Goal: Task Accomplishment & Management: Use online tool/utility

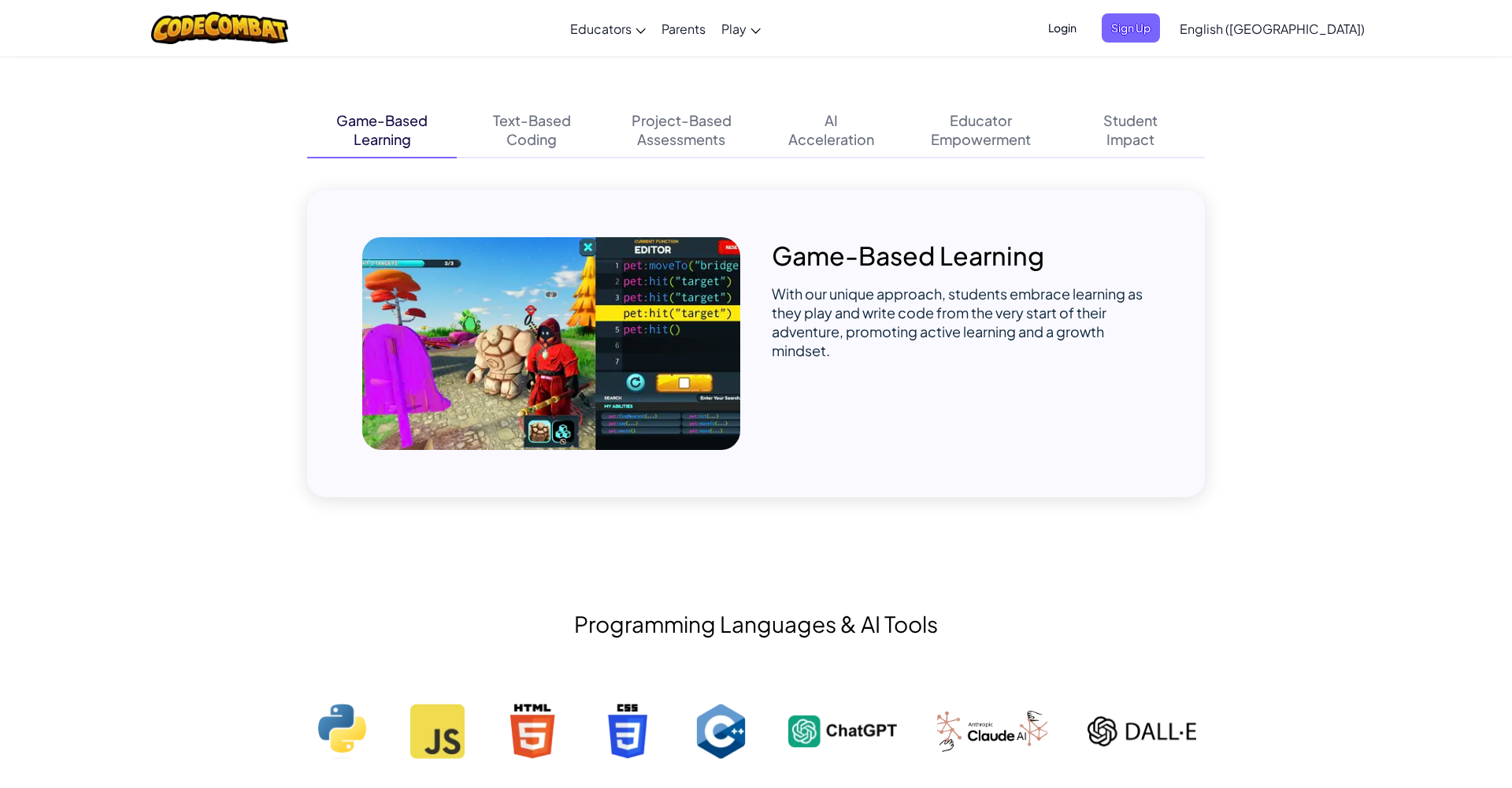
scroll to position [1021, 0]
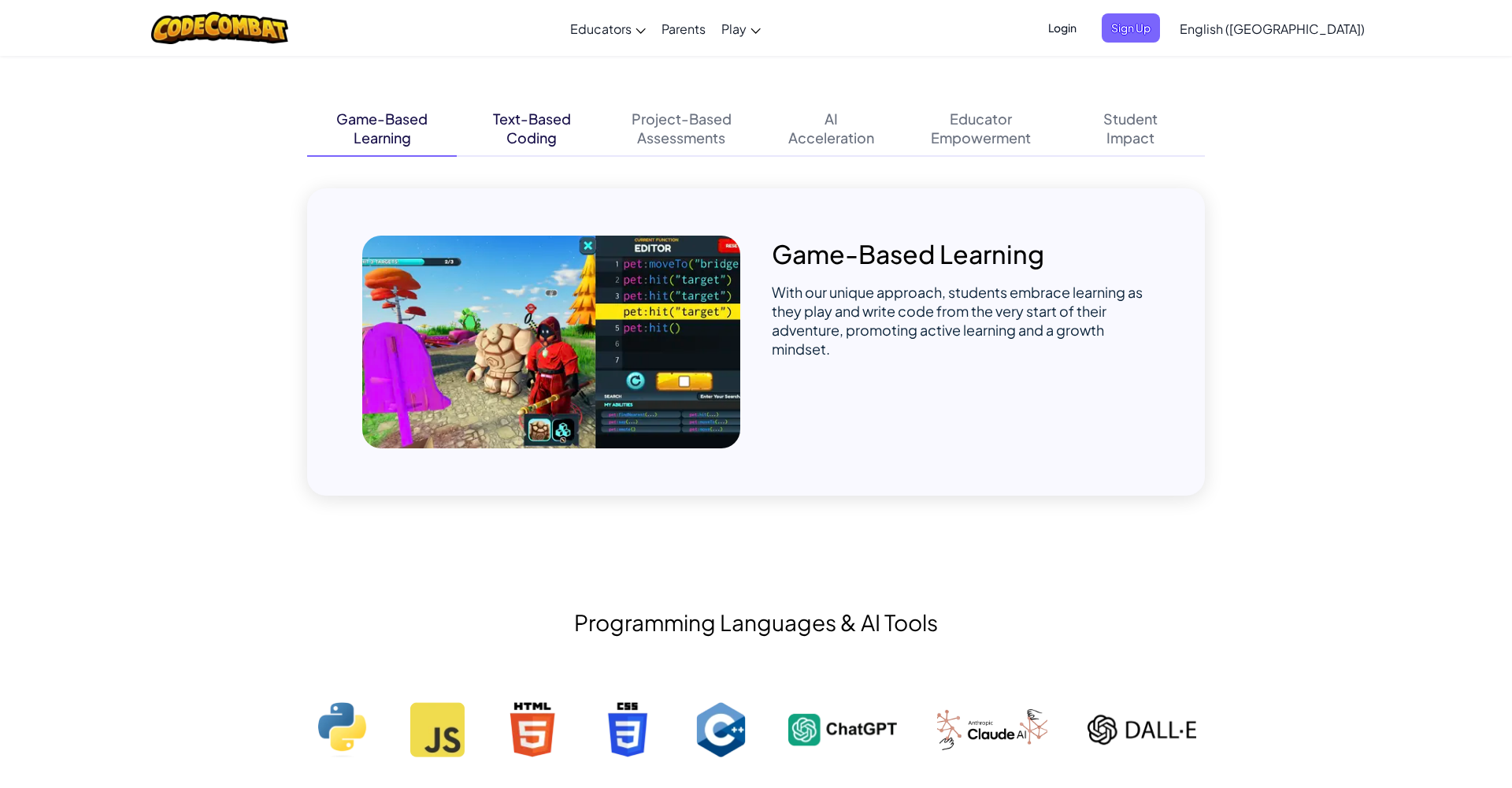
click at [538, 109] on div "Text-Based" at bounding box center [532, 118] width 78 height 19
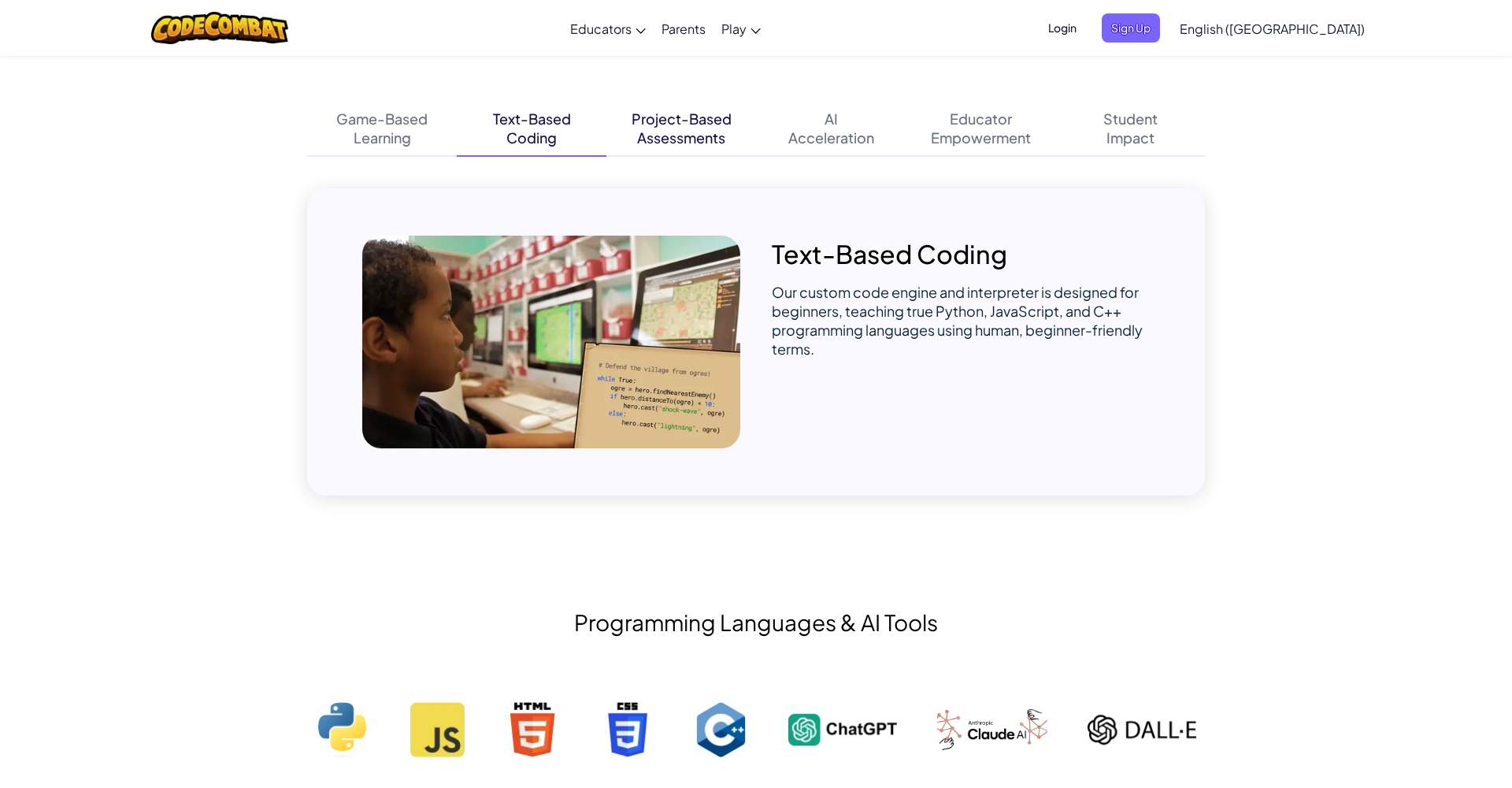
click at [683, 120] on div "Project-Based" at bounding box center [682, 118] width 100 height 19
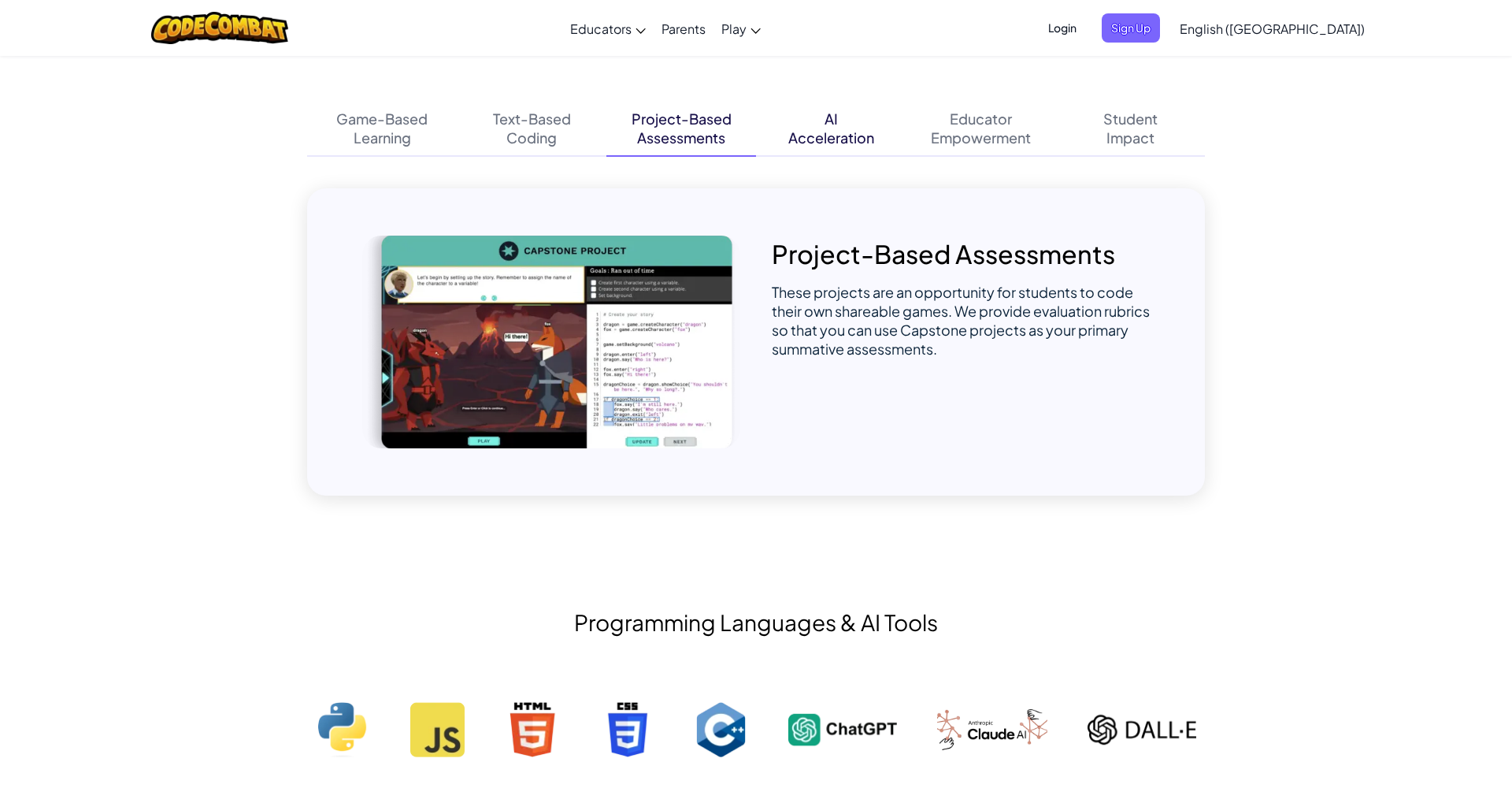
click at [822, 118] on div "AI Acceleration" at bounding box center [831, 129] width 150 height 55
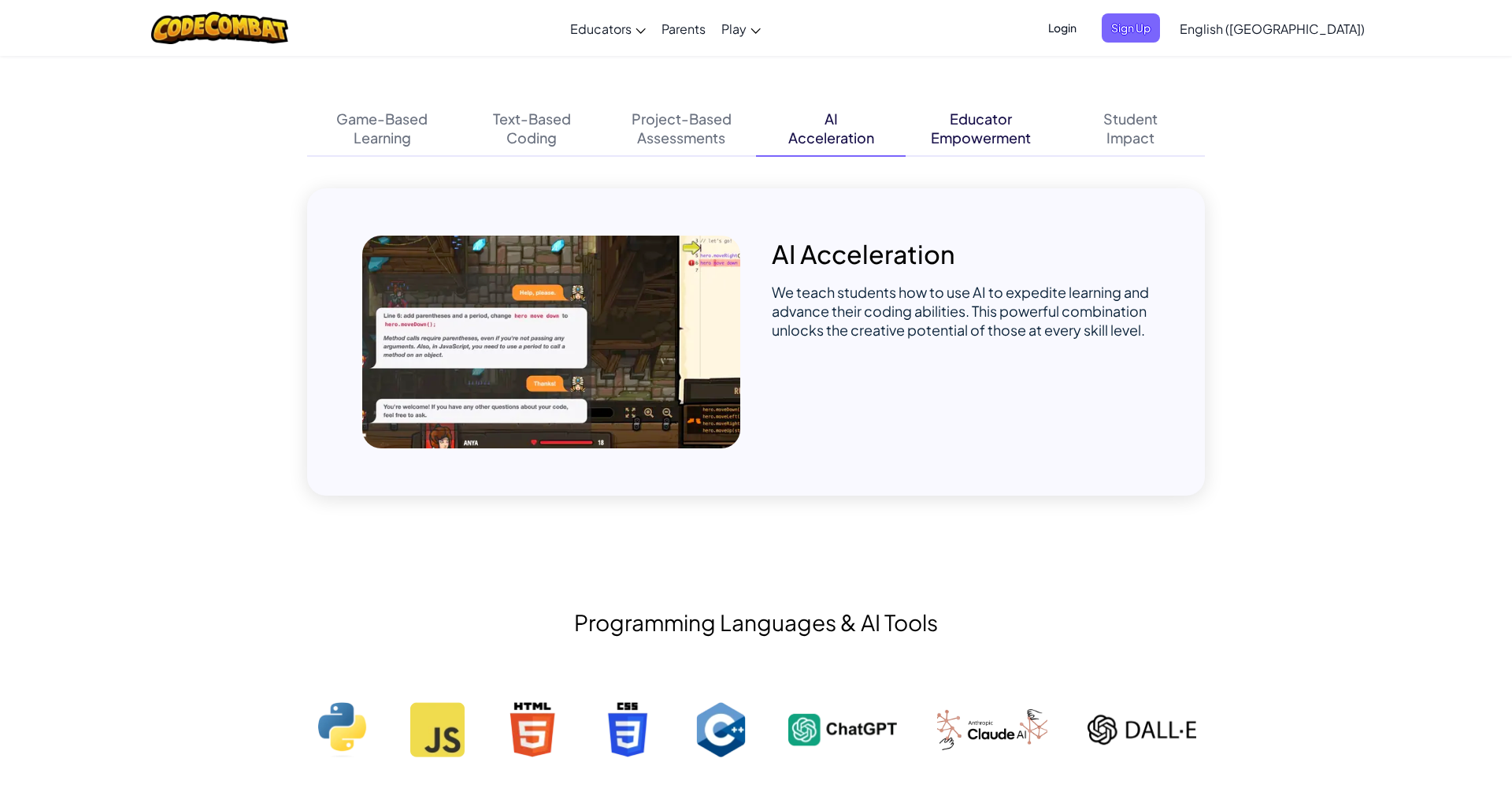
click at [946, 132] on div "Empowerment" at bounding box center [981, 138] width 100 height 19
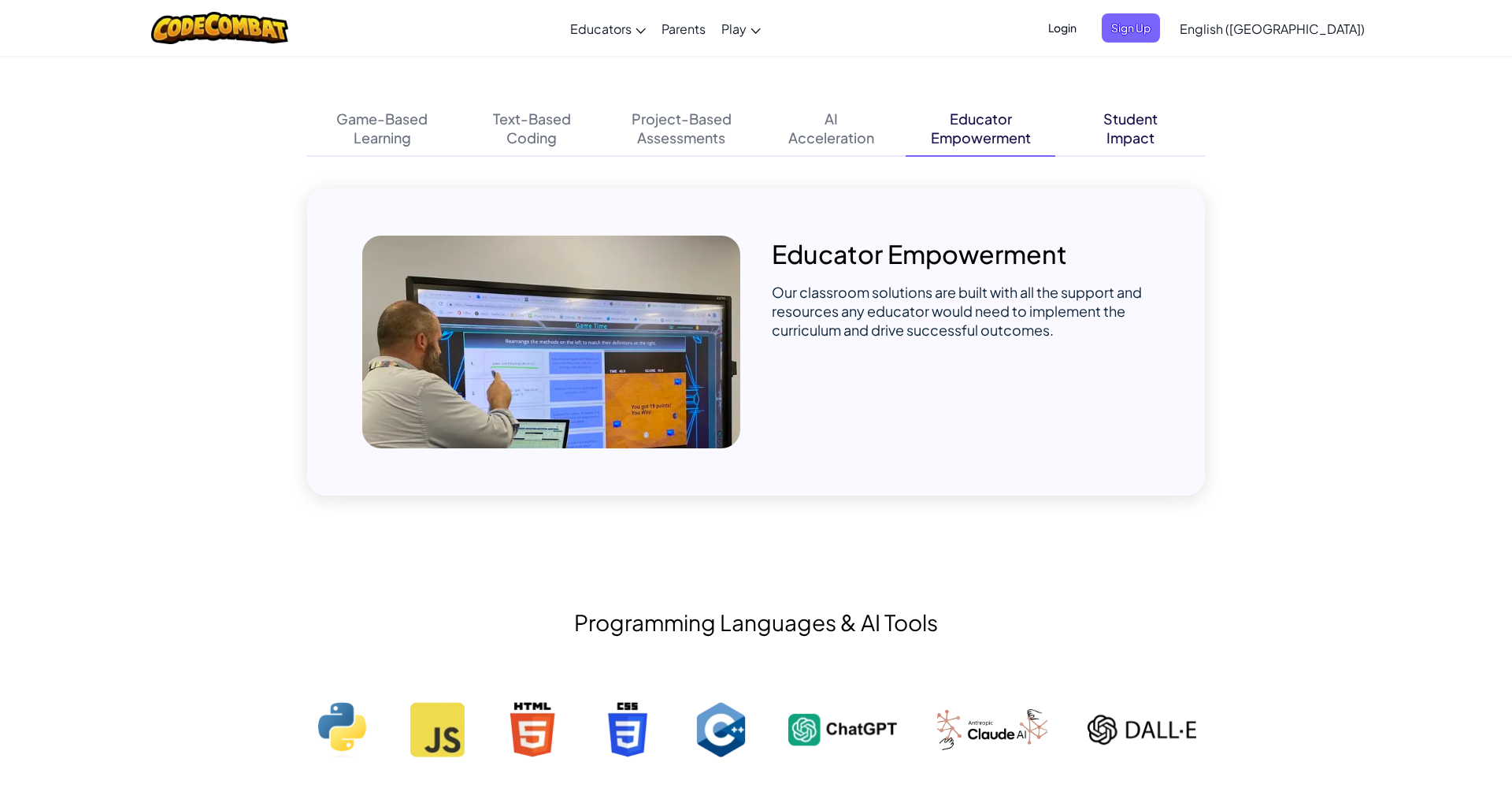
click at [1132, 117] on div "Student" at bounding box center [1130, 118] width 54 height 19
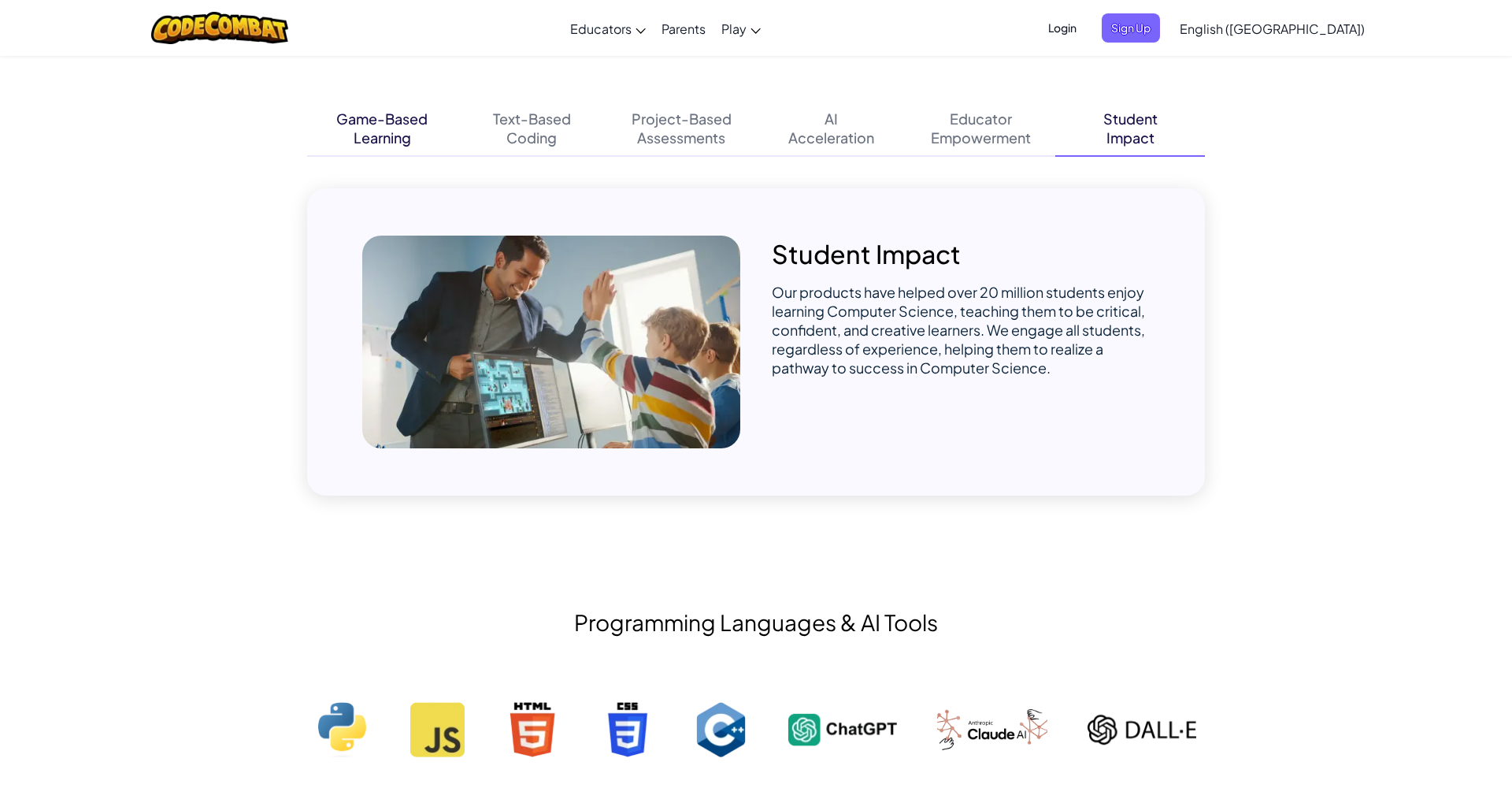
click at [354, 134] on div "Learning" at bounding box center [382, 138] width 57 height 19
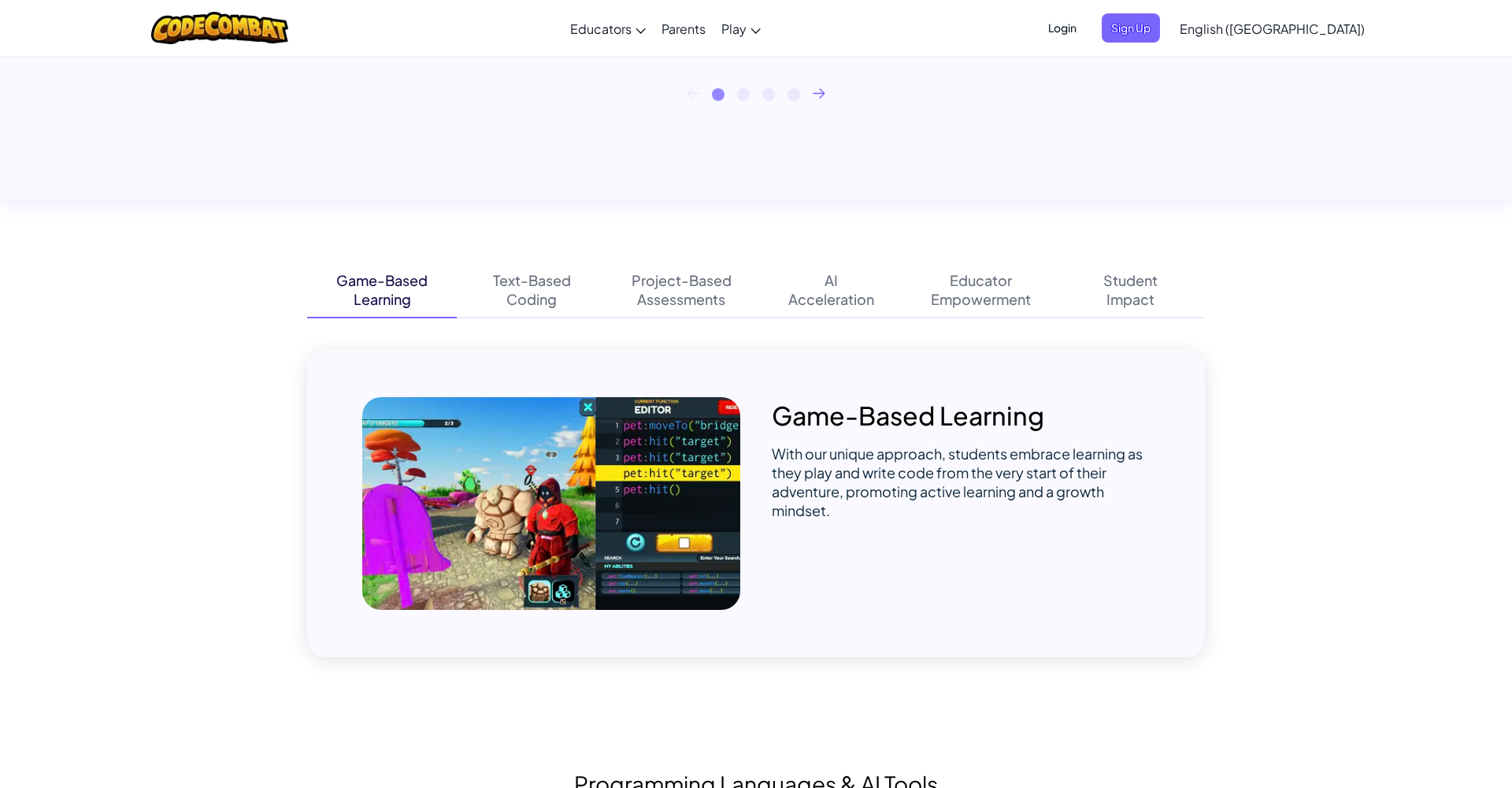
scroll to position [855, 0]
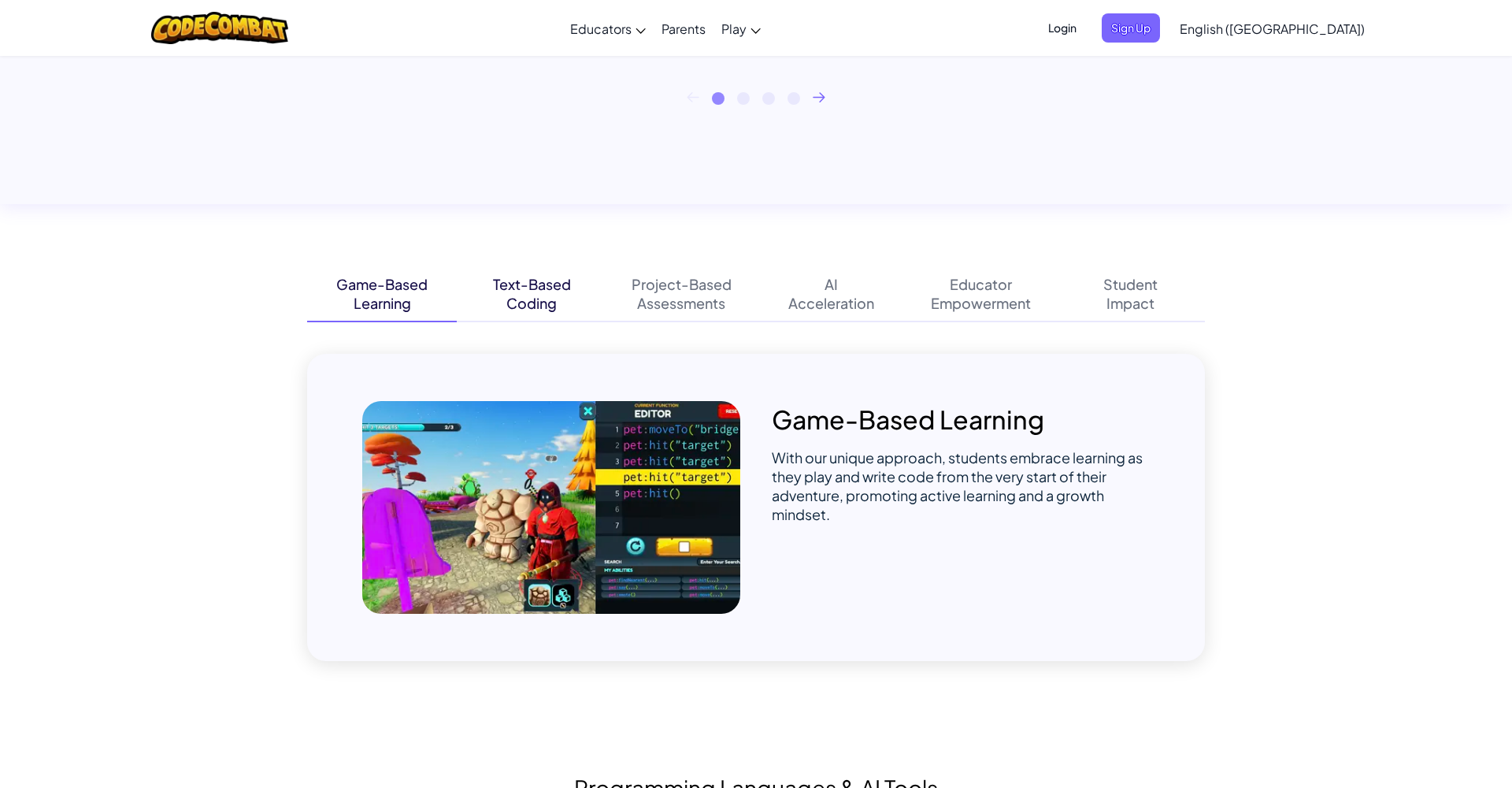
click at [529, 282] on div "Text-Based" at bounding box center [532, 284] width 78 height 19
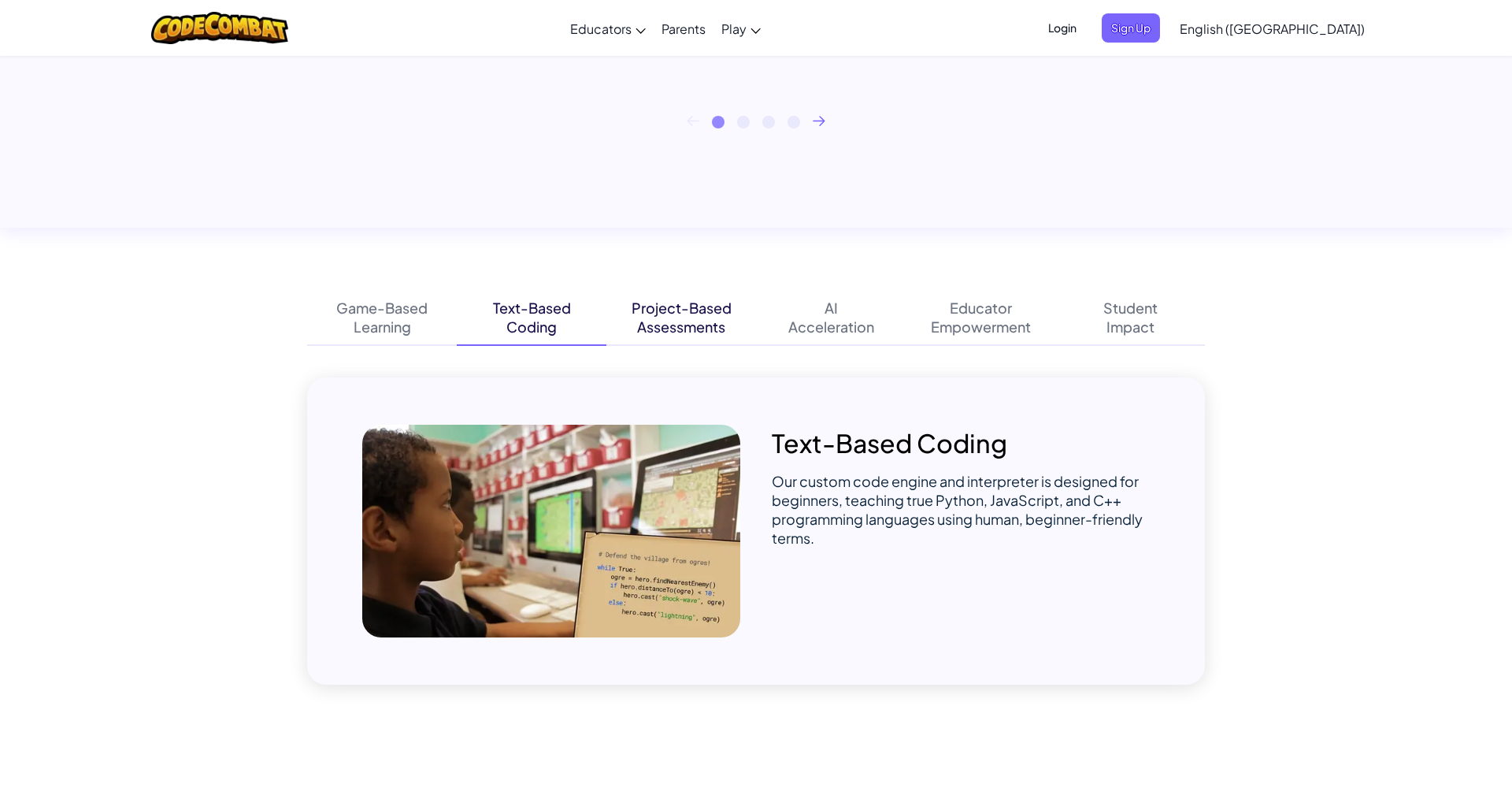
scroll to position [829, 0]
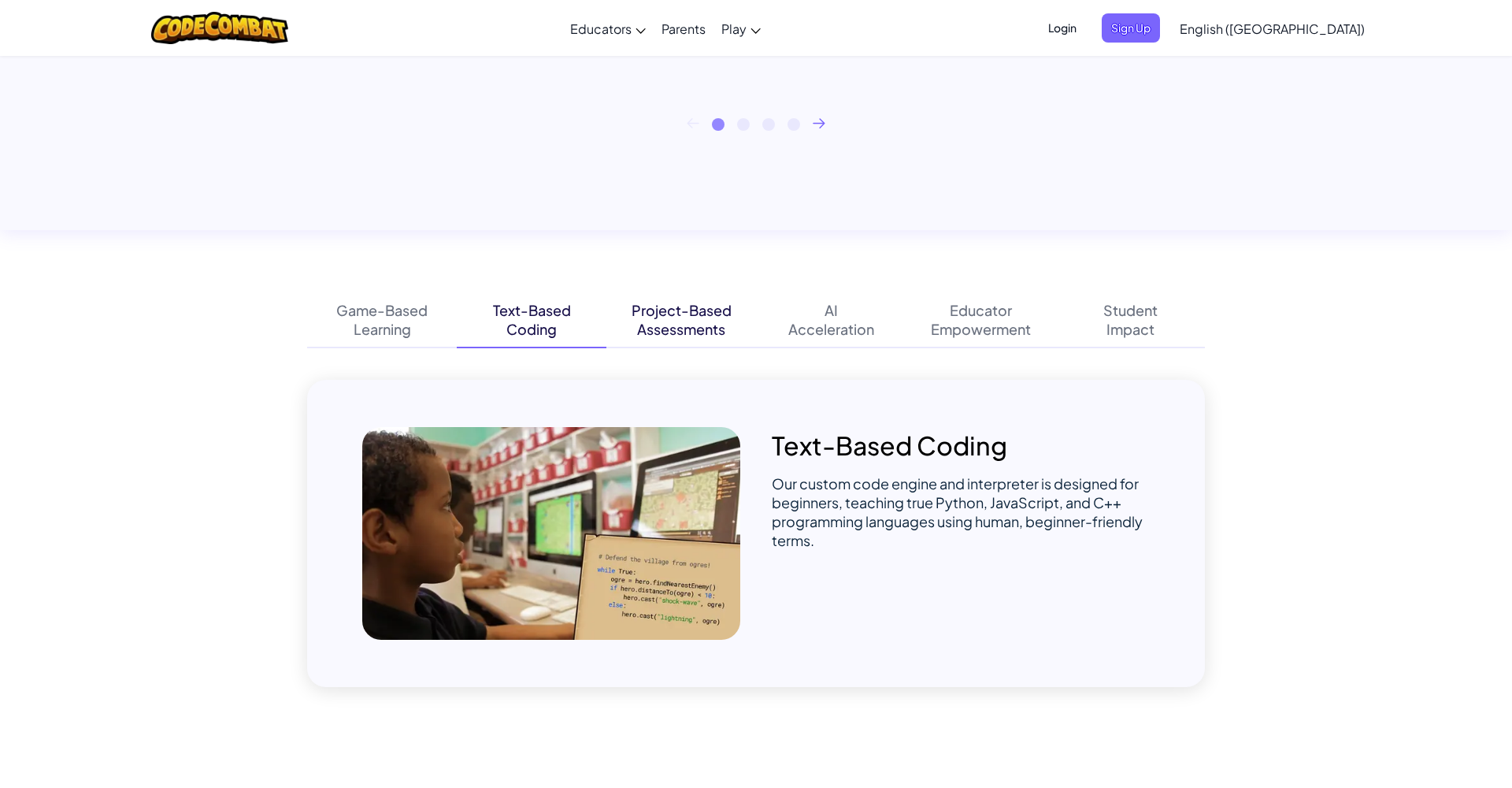
click at [722, 312] on div "Project-Based" at bounding box center [682, 310] width 100 height 19
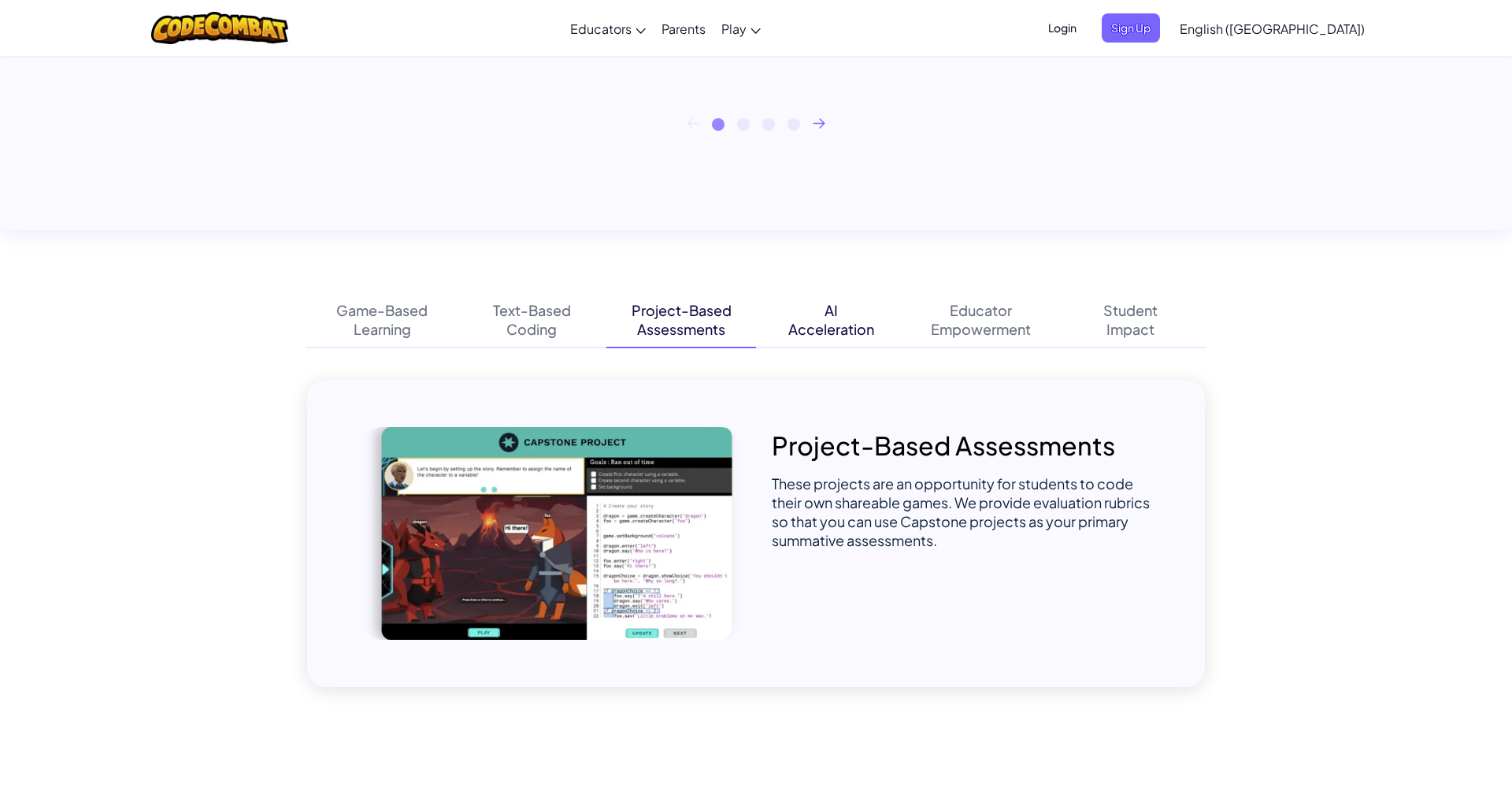
click at [826, 335] on div "Acceleration" at bounding box center [832, 328] width 86 height 19
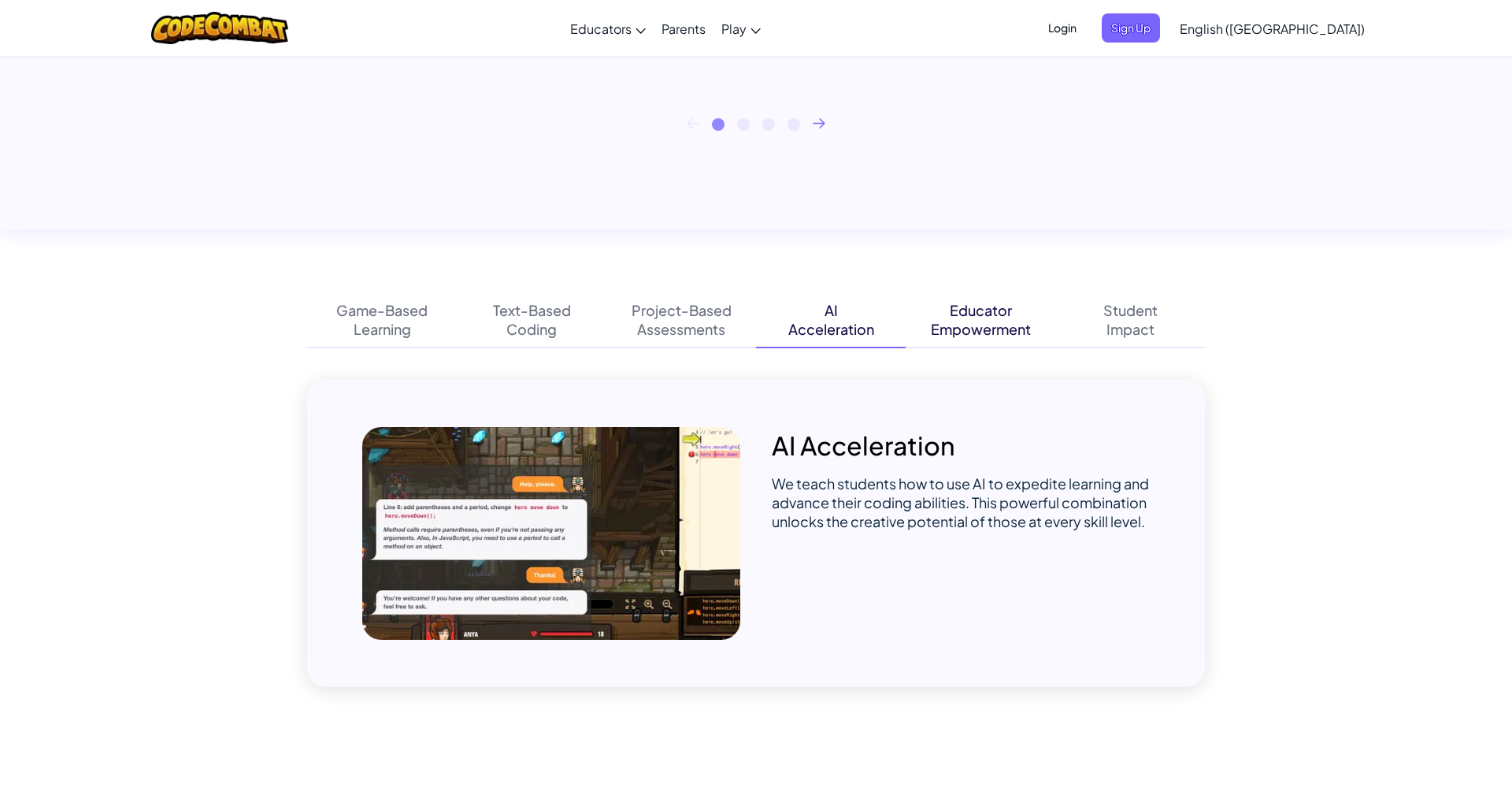
click at [985, 326] on div "Empowerment" at bounding box center [981, 328] width 100 height 19
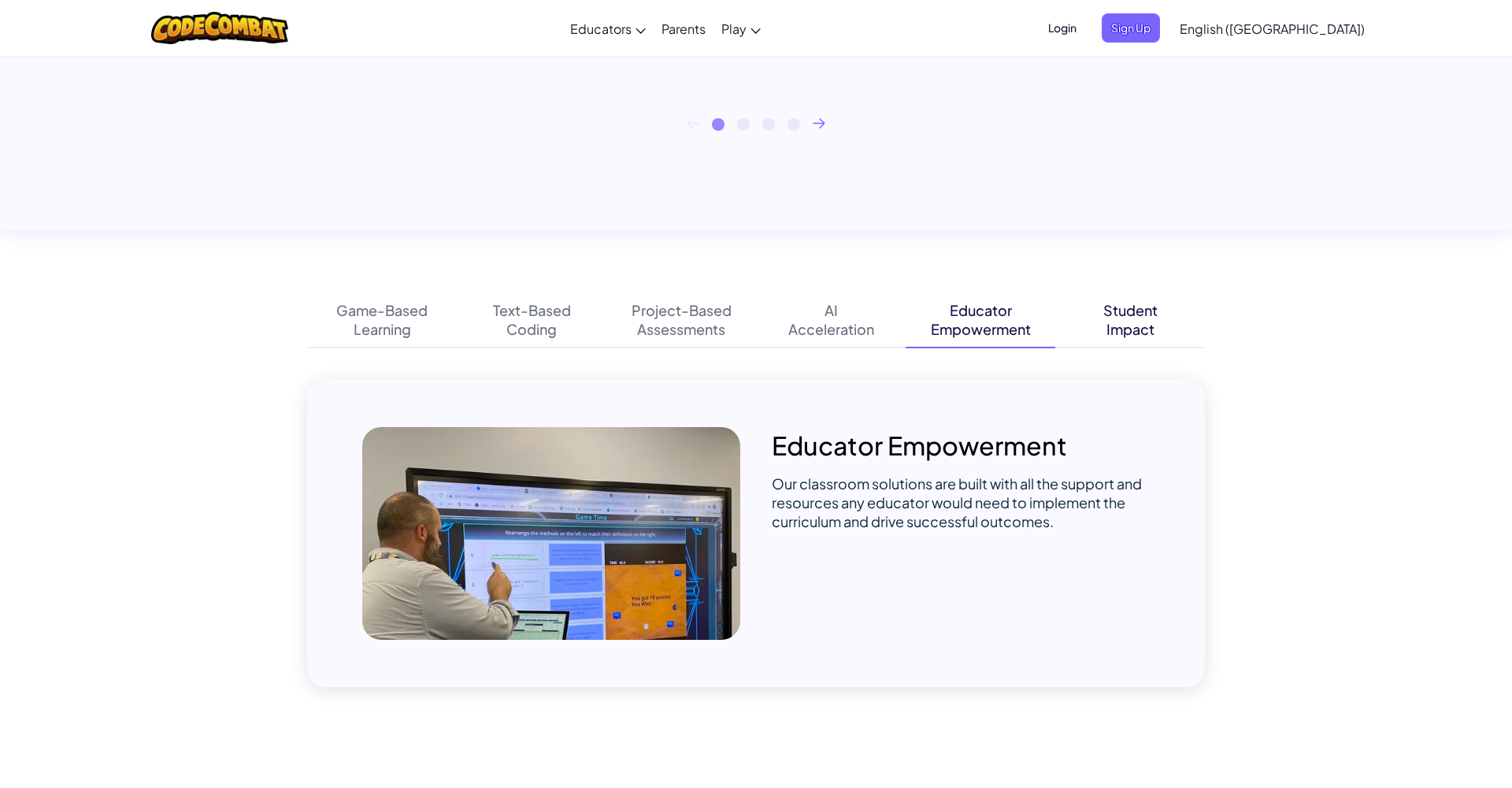
click at [1130, 313] on div "Student" at bounding box center [1130, 310] width 54 height 19
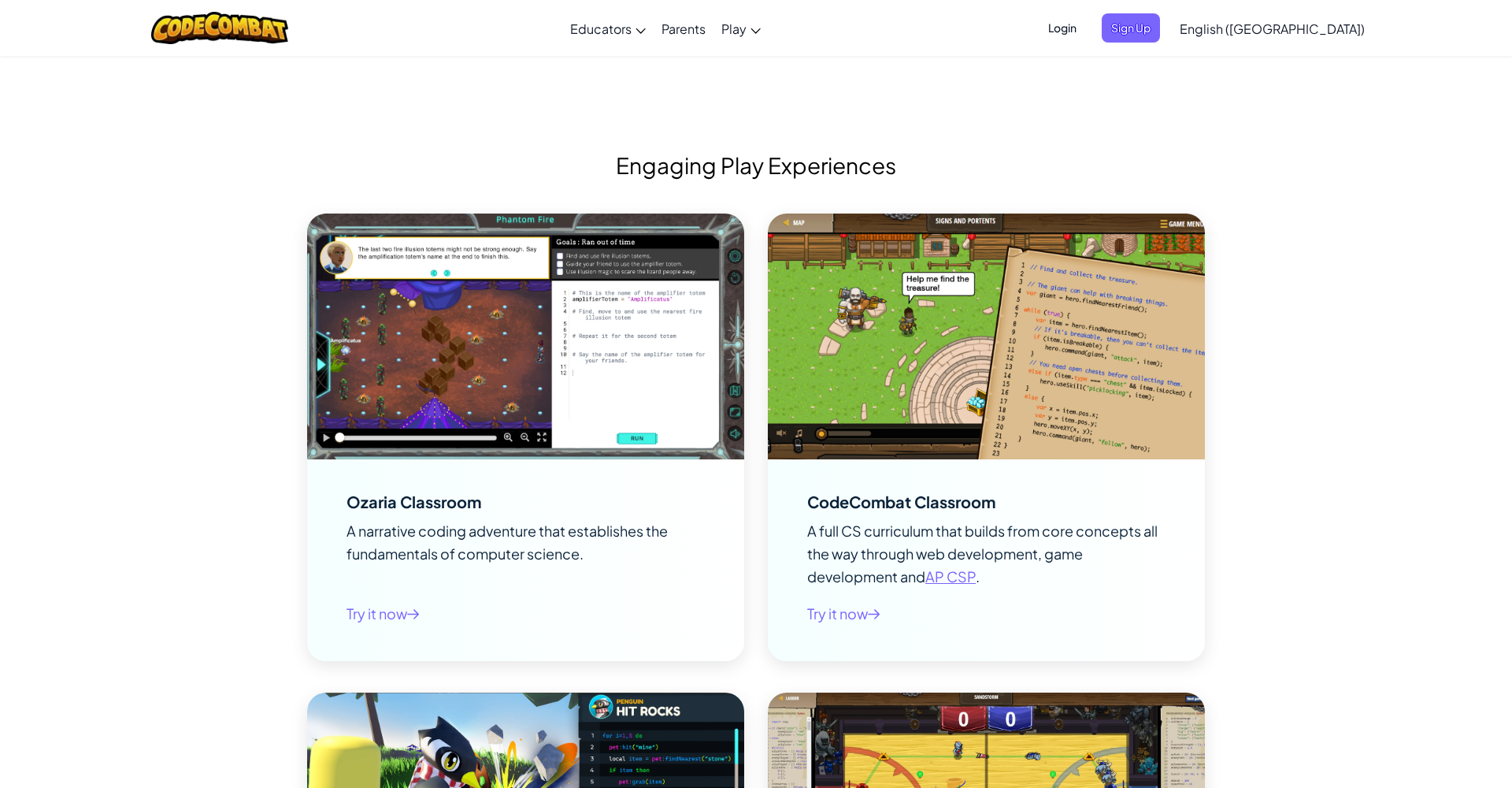
scroll to position [1862, 0]
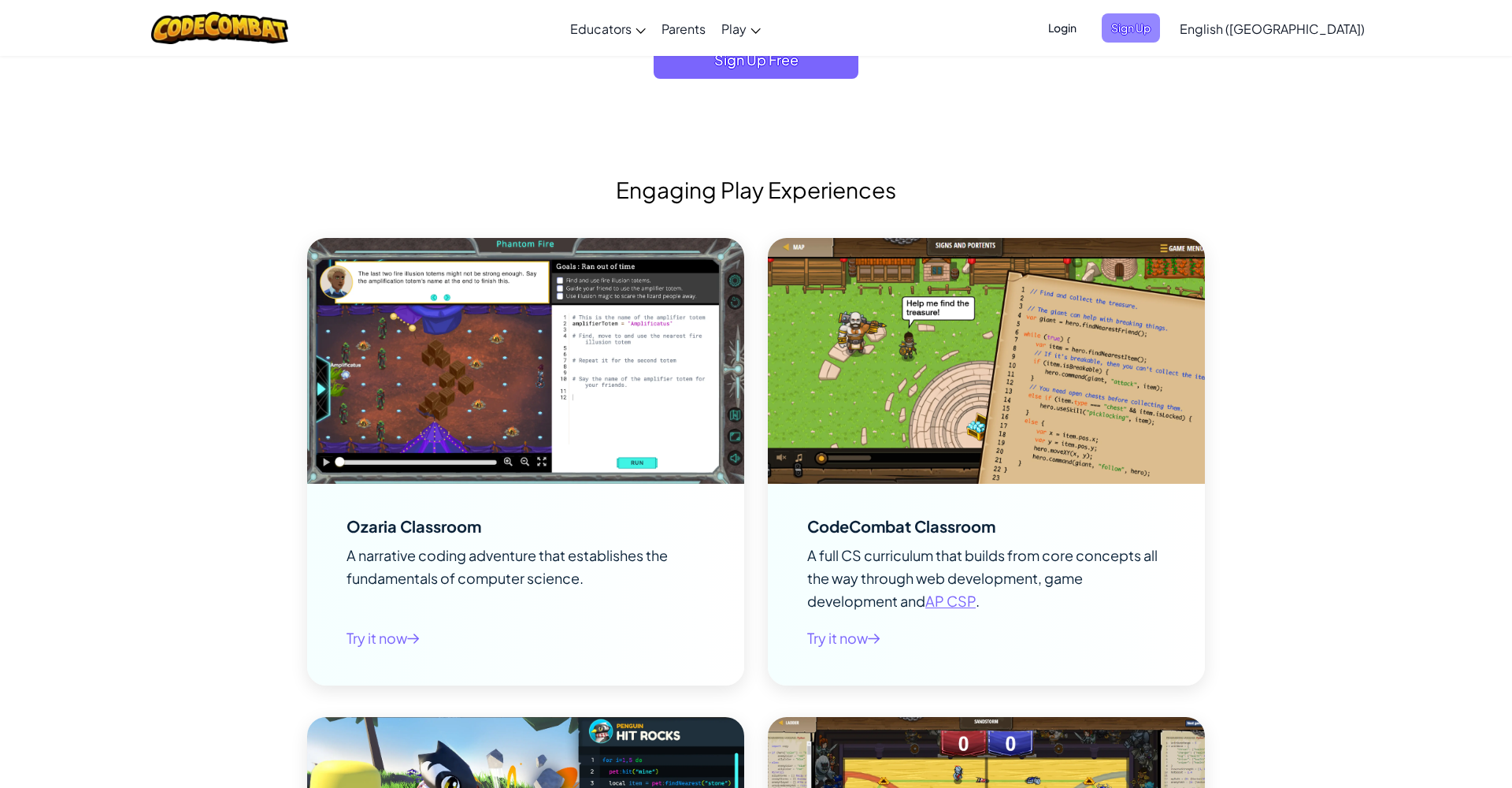
click at [1160, 33] on span "Sign Up" at bounding box center [1131, 28] width 58 height 29
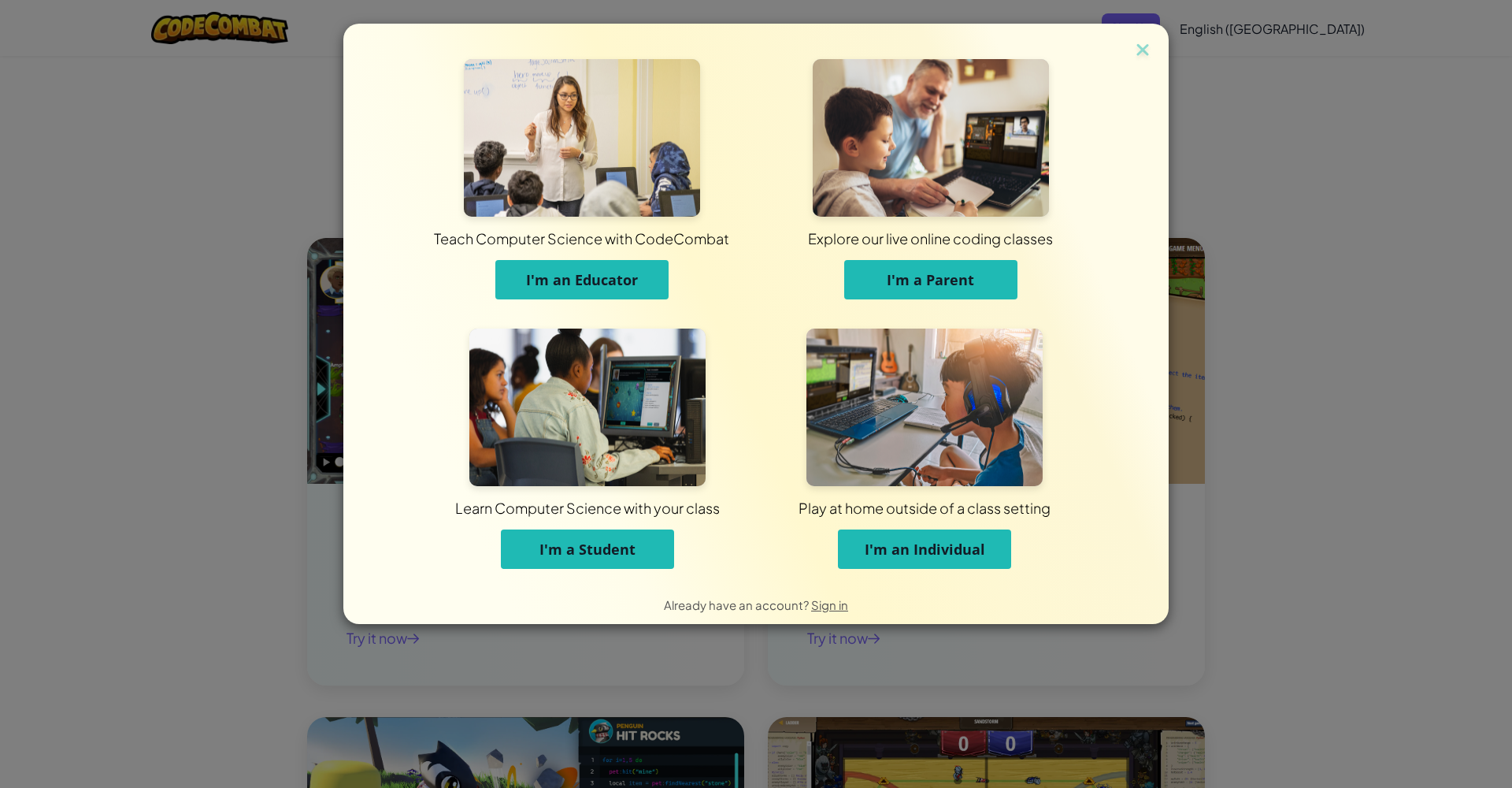
click at [927, 552] on span "I'm an Individual" at bounding box center [925, 549] width 121 height 19
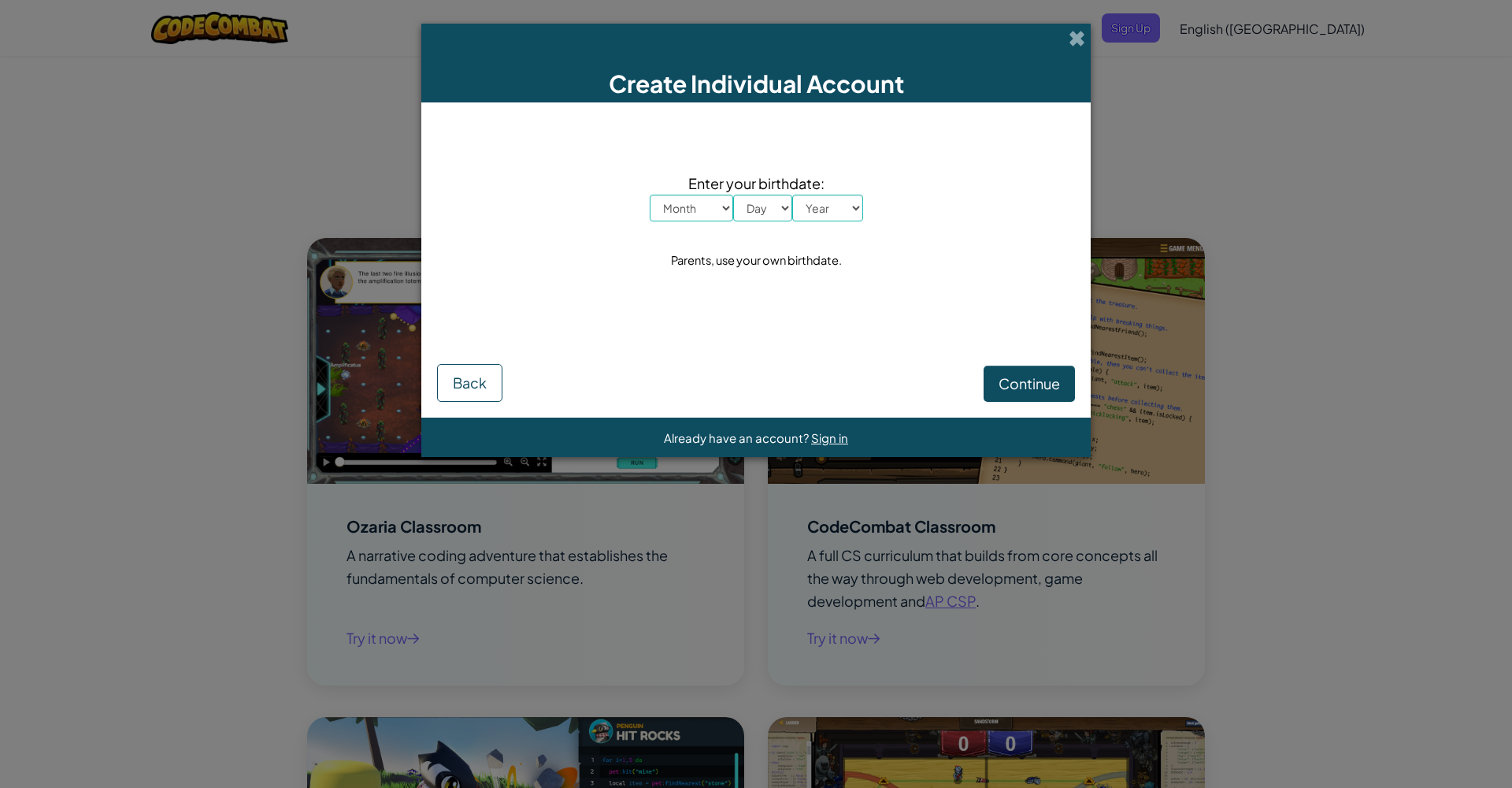
select select "3"
drag, startPoint x: 684, startPoint y: 206, endPoint x: 786, endPoint y: 194, distance: 102.7
click at [786, 193] on div "Enter your birthdate: Month January February March April May June July August S…" at bounding box center [756, 196] width 214 height 49
select select "3"
drag, startPoint x: 784, startPoint y: 195, endPoint x: 829, endPoint y: 207, distance: 46.6
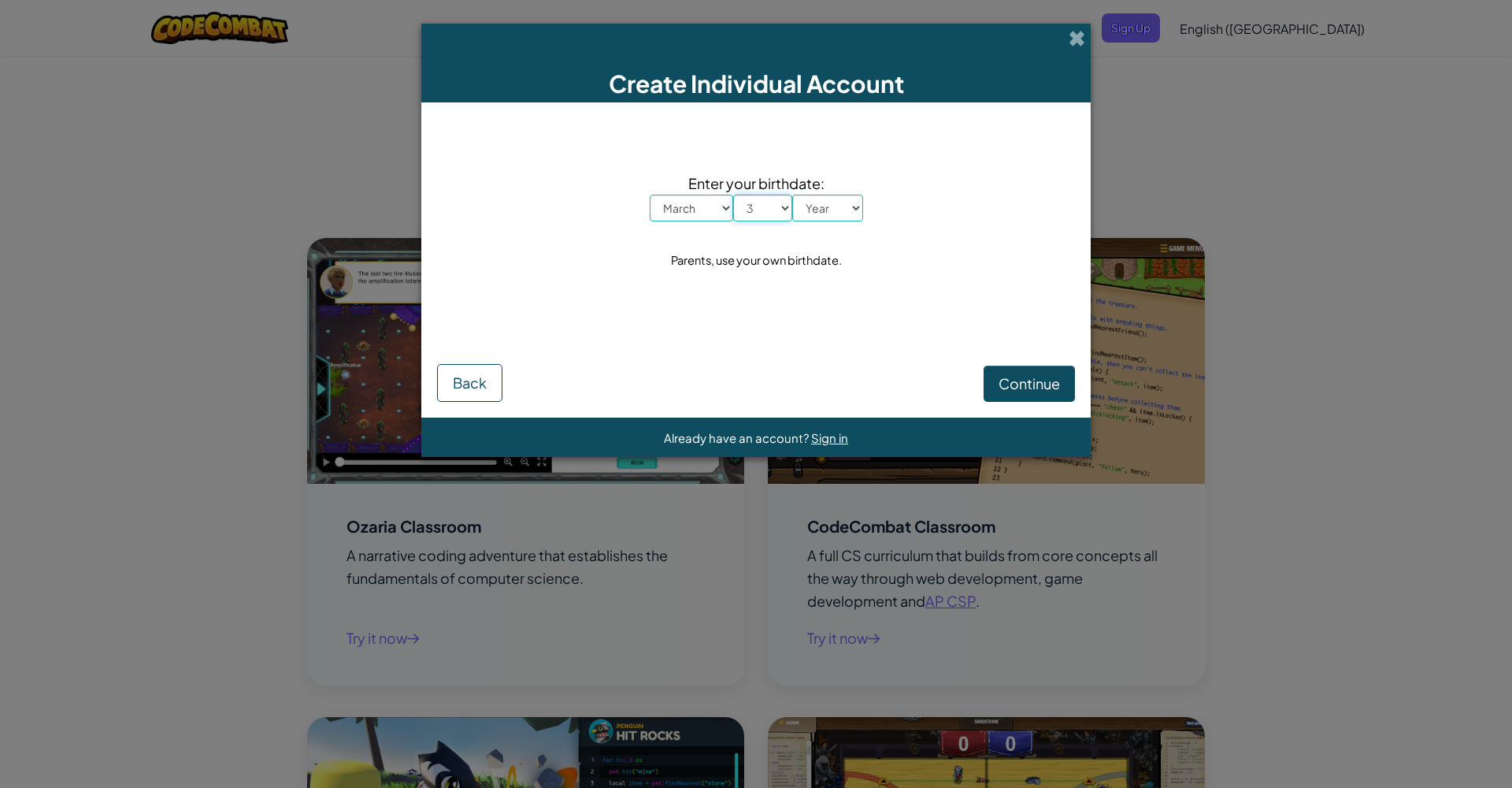
click at [829, 207] on div "Month January February March April May June July August September October Novem…" at bounding box center [756, 207] width 214 height 27
click at [836, 223] on div "Enter your birthdate: Month January February March April May June July August S…" at bounding box center [756, 222] width 638 height 208
click at [832, 188] on span "Enter your birthdate:" at bounding box center [756, 183] width 214 height 23
click at [832, 193] on span "Enter your birthdate:" at bounding box center [756, 183] width 214 height 23
select select "1974"
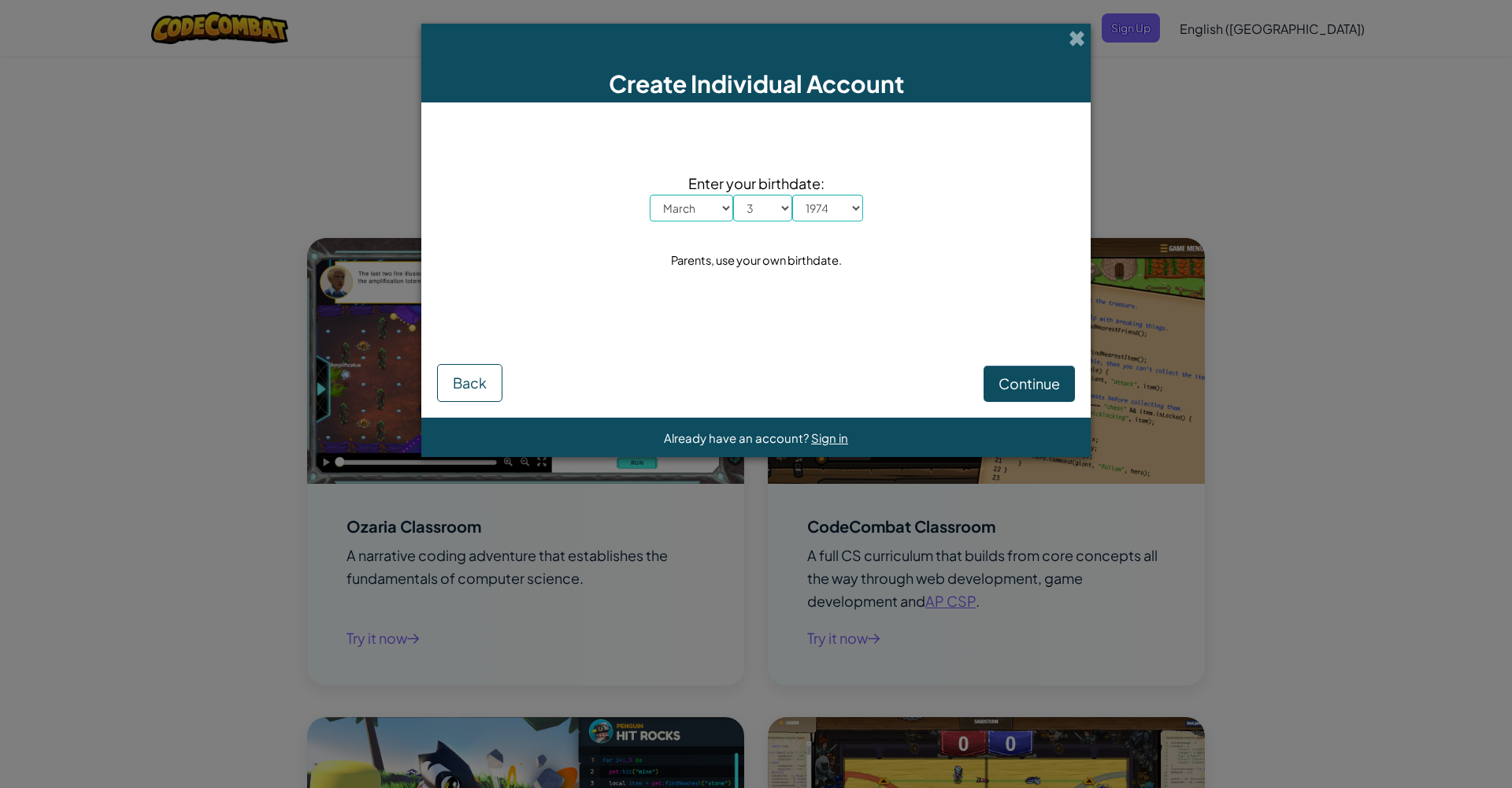
click at [1059, 375] on span "Continue" at bounding box center [1029, 383] width 61 height 18
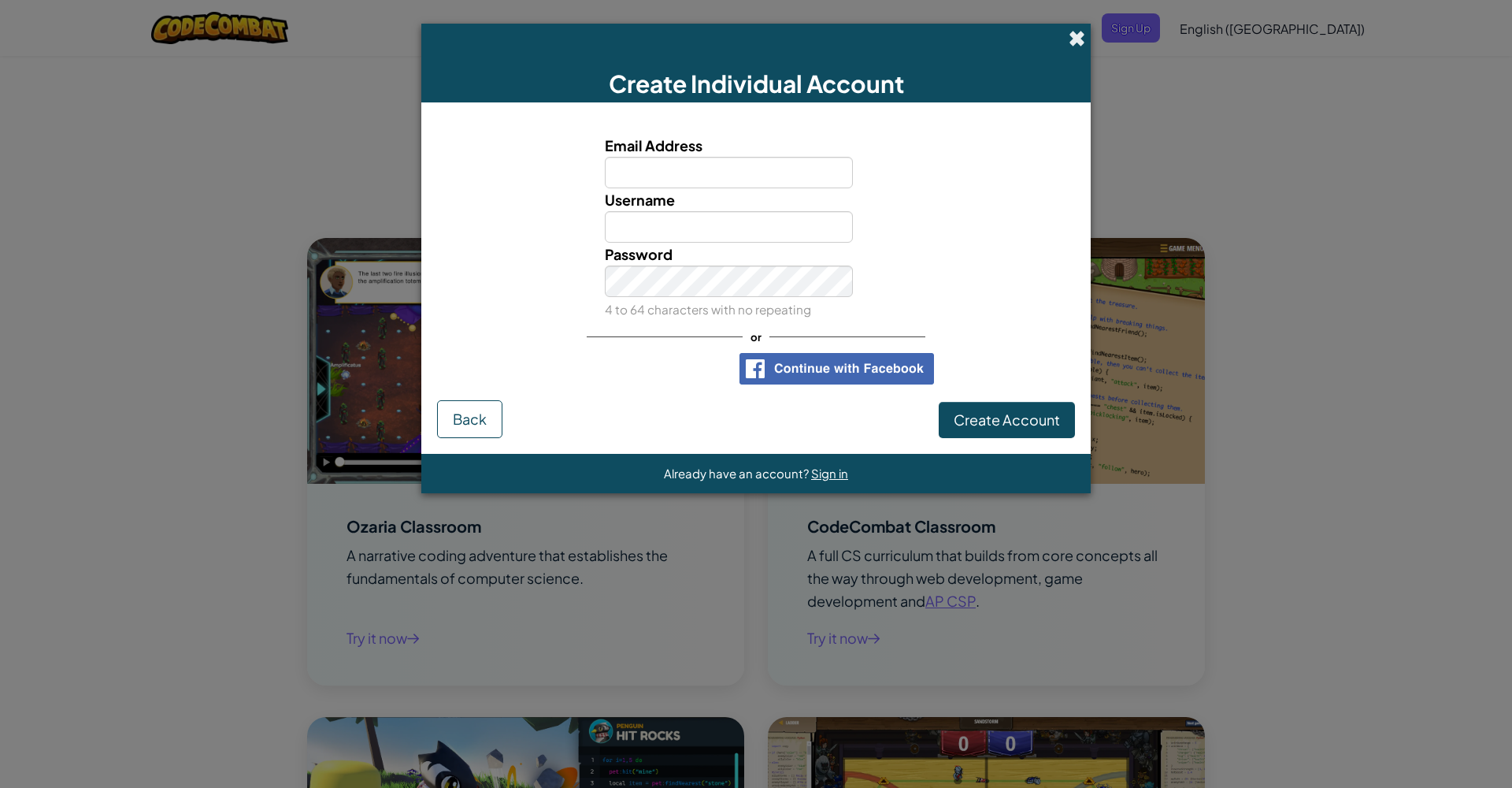
click at [1072, 41] on span at bounding box center [1077, 38] width 16 height 16
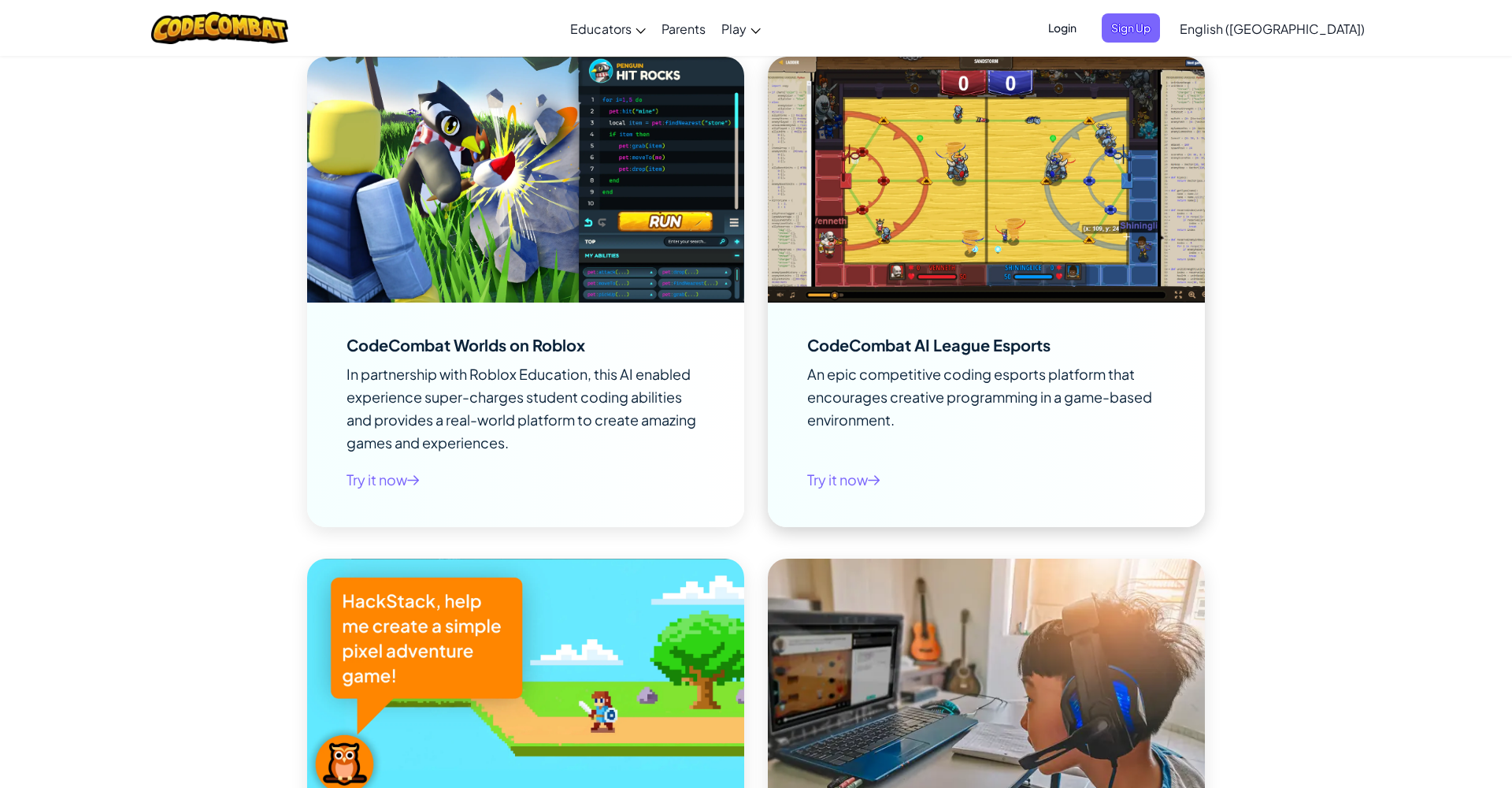
scroll to position [2528, 0]
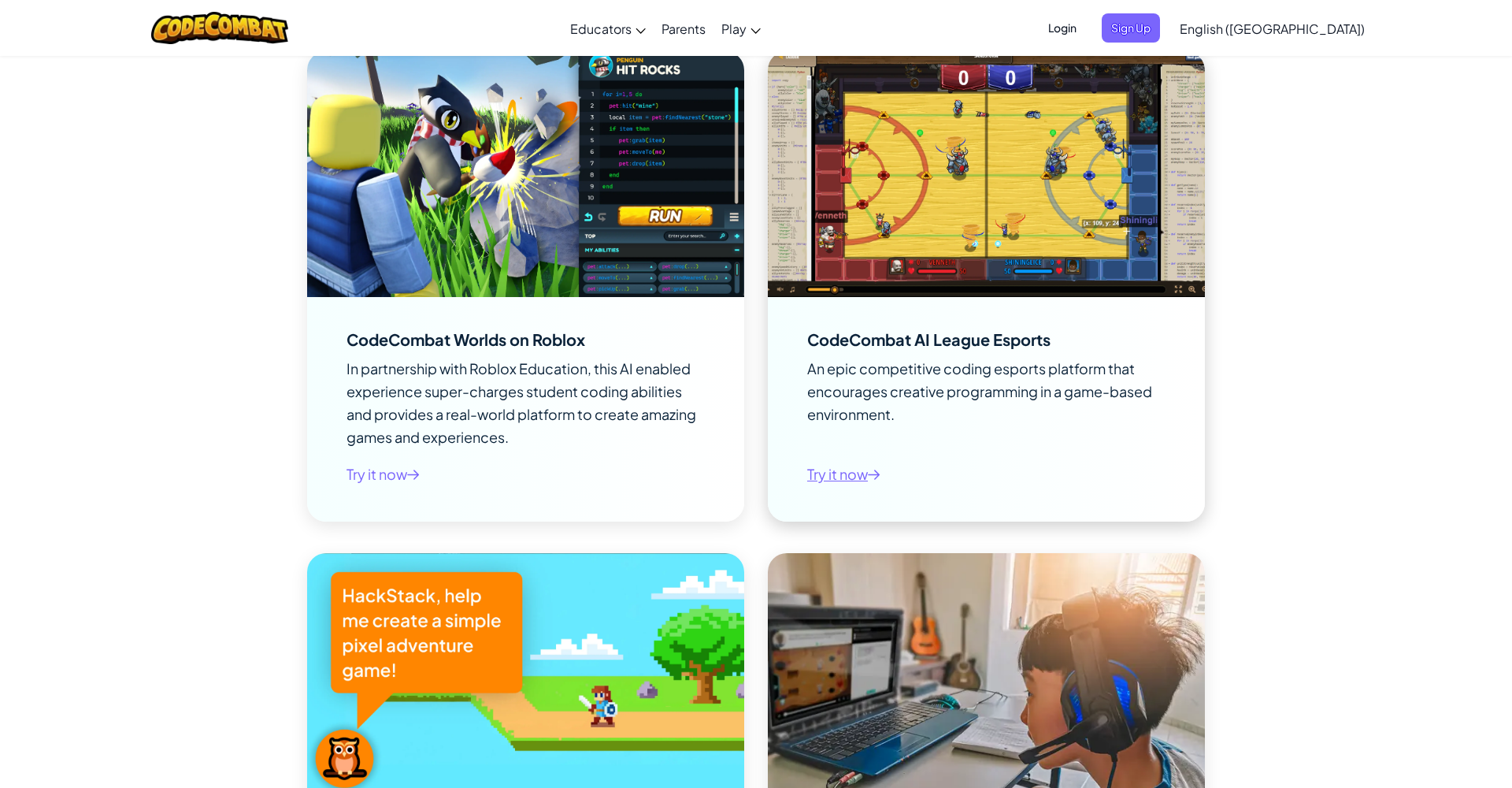
click at [841, 480] on link "Try it now" at bounding box center [844, 473] width 74 height 23
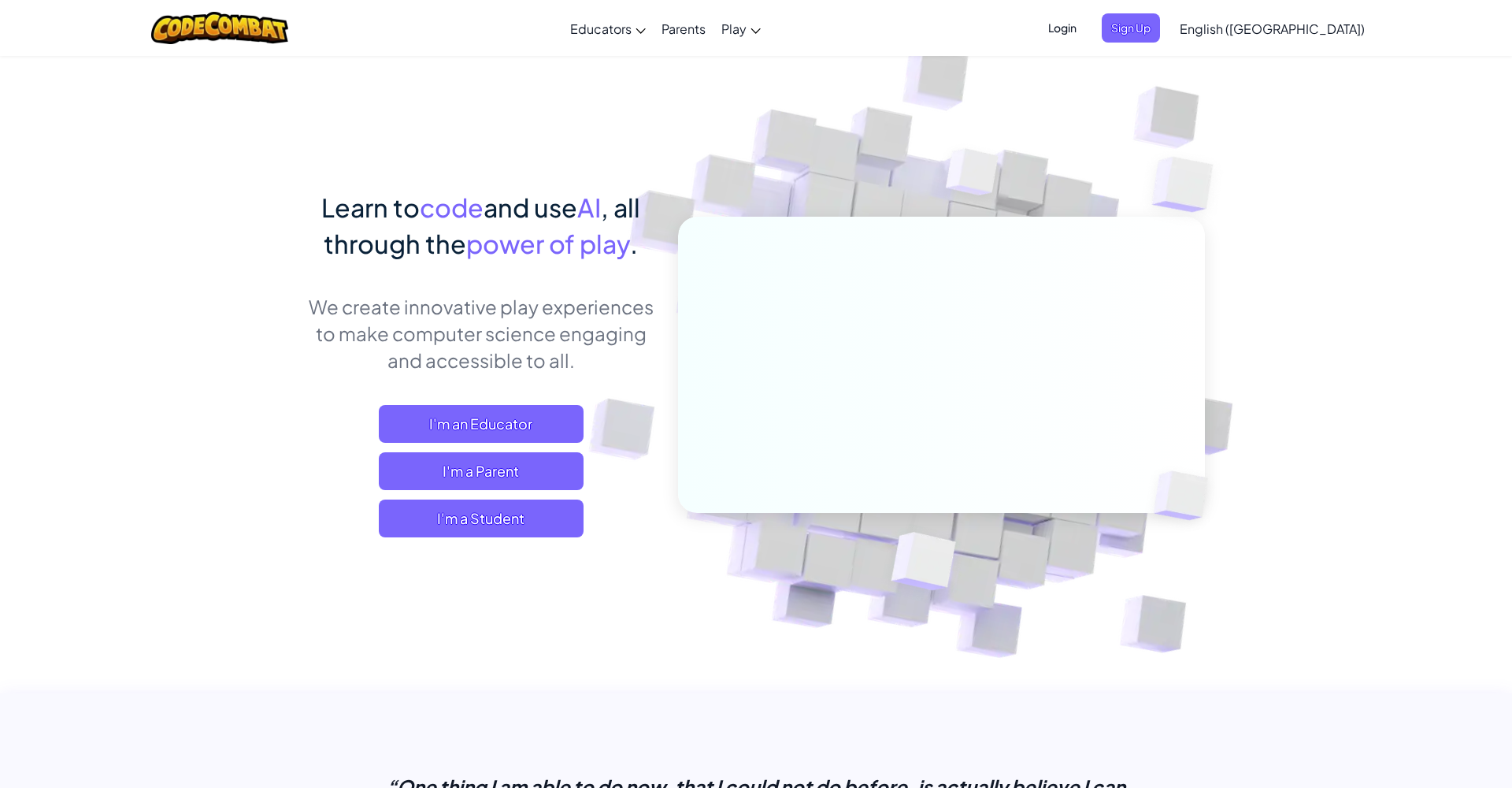
scroll to position [0, 0]
click at [499, 523] on span "I'm a Student" at bounding box center [481, 518] width 205 height 38
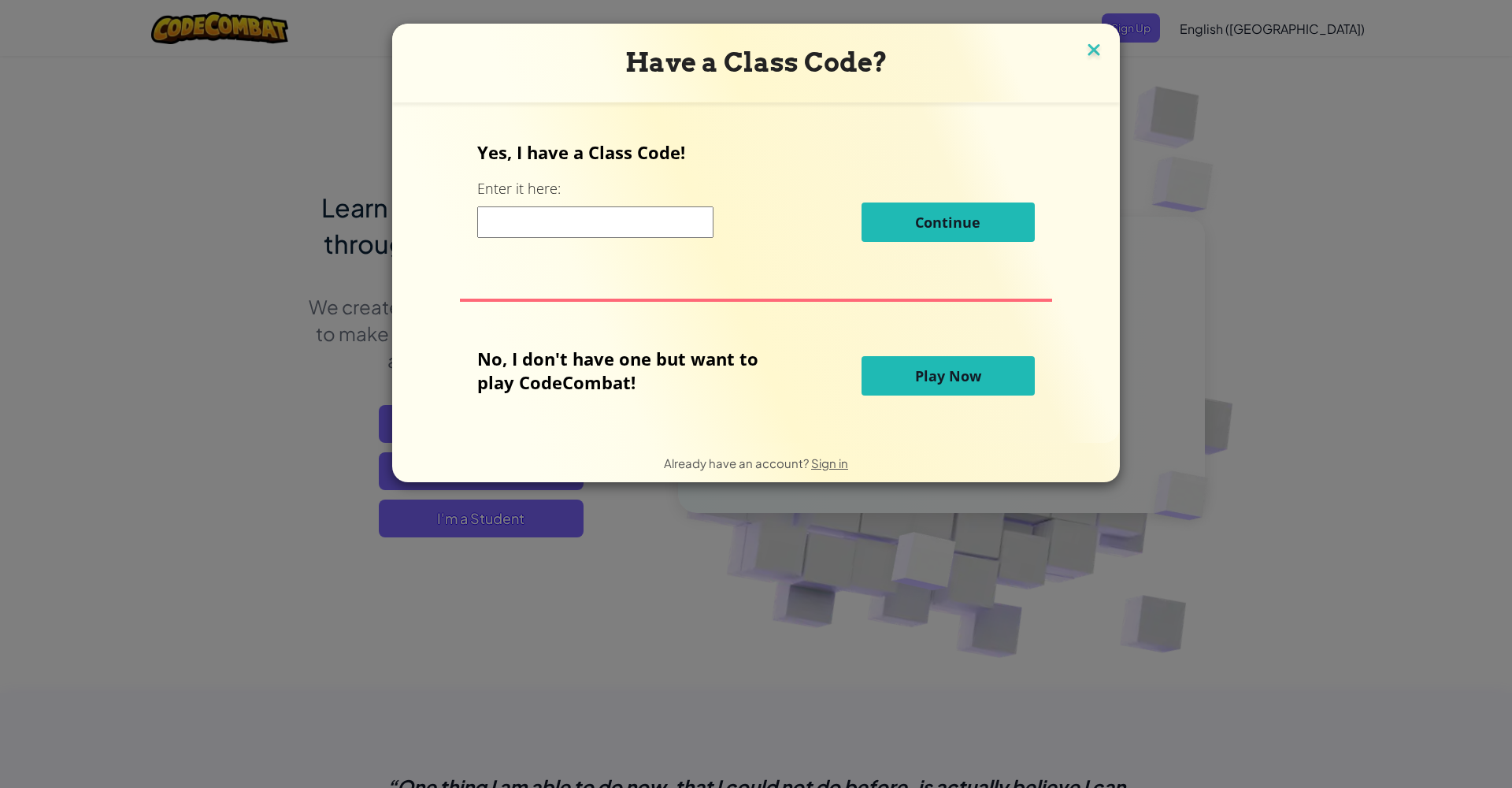
click at [1093, 53] on img at bounding box center [1094, 51] width 20 height 23
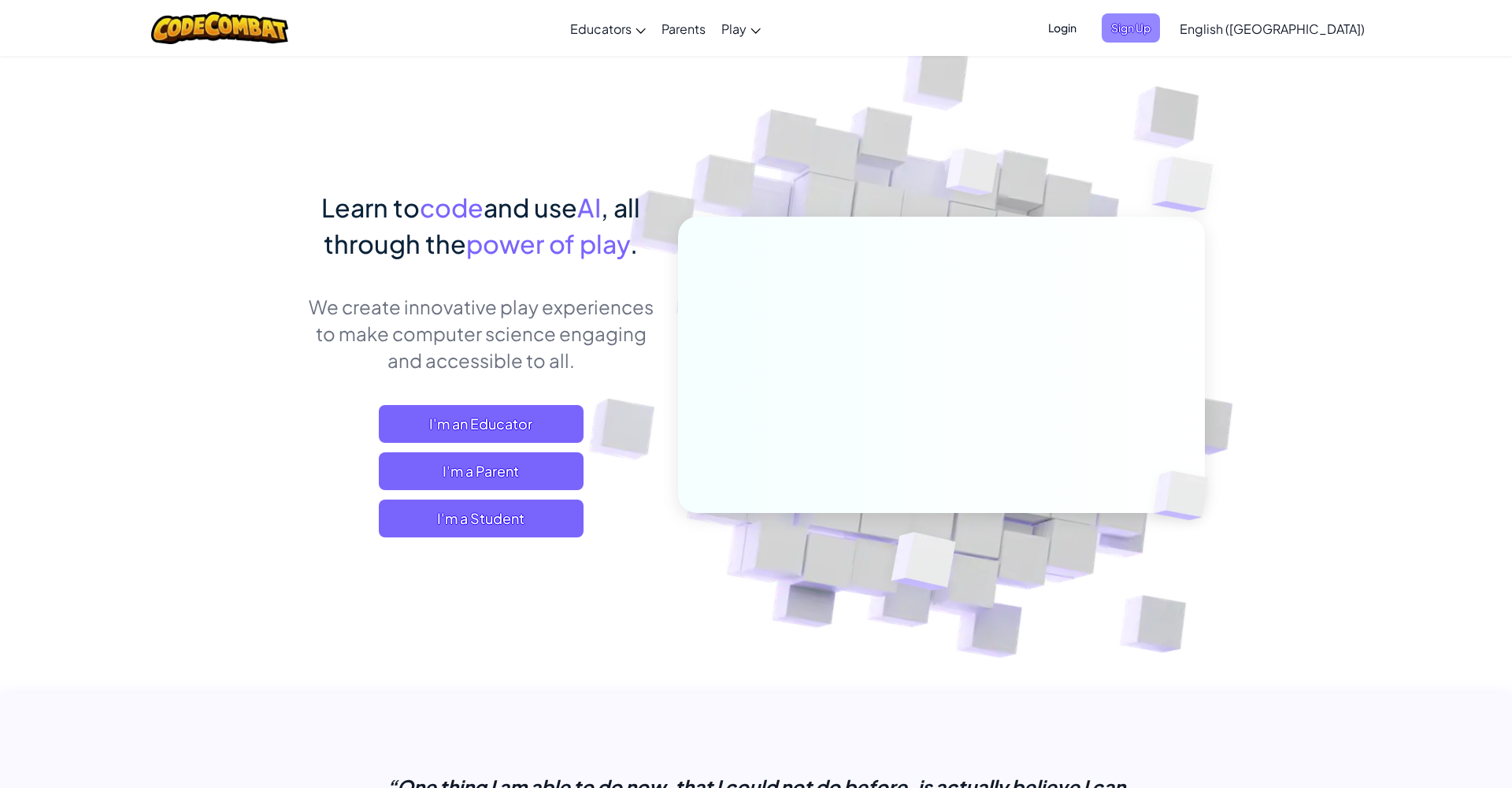
click at [1160, 27] on span "Sign Up" at bounding box center [1131, 28] width 58 height 29
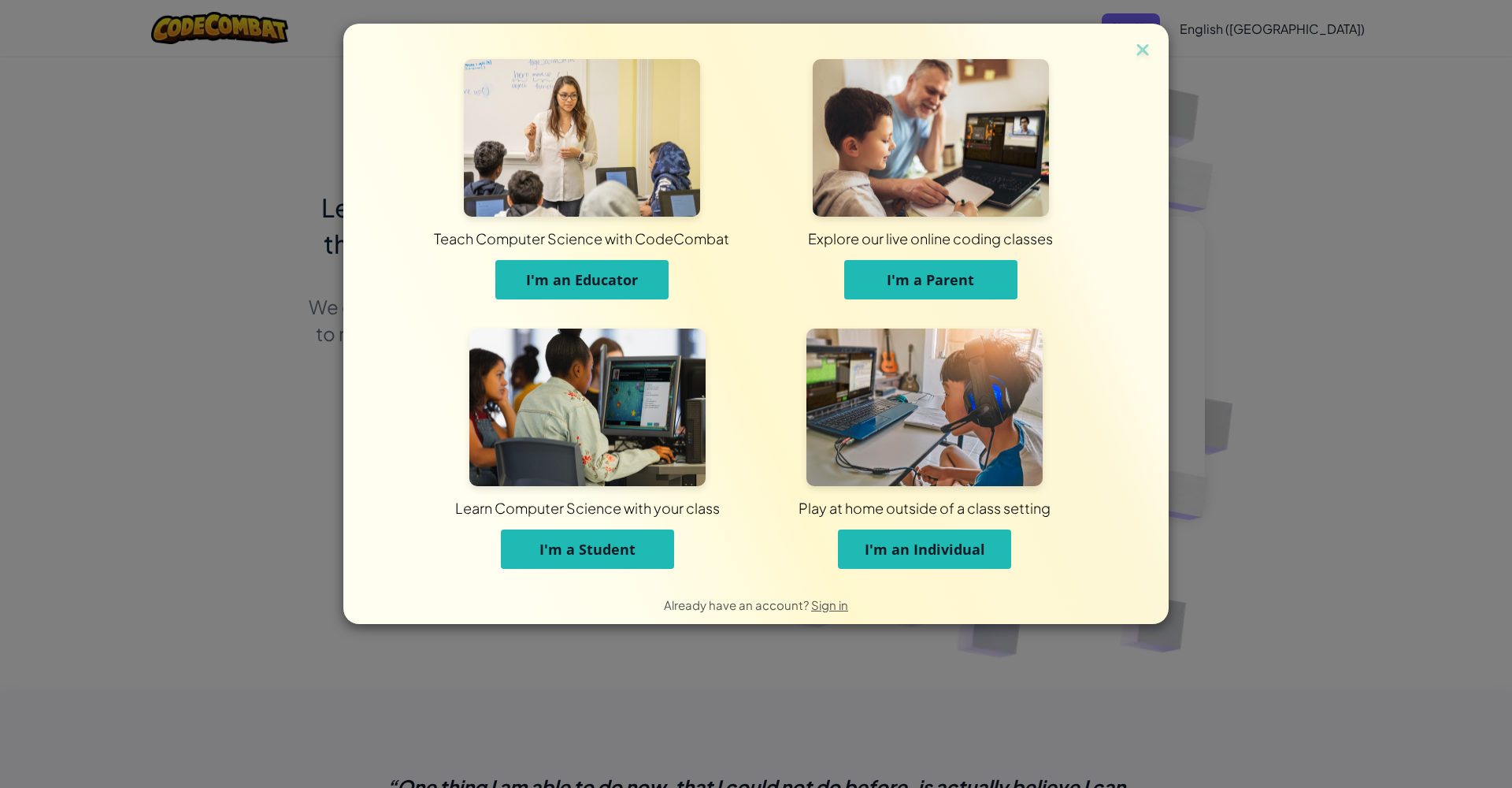
click at [582, 558] on button "I'm a Student" at bounding box center [587, 549] width 173 height 40
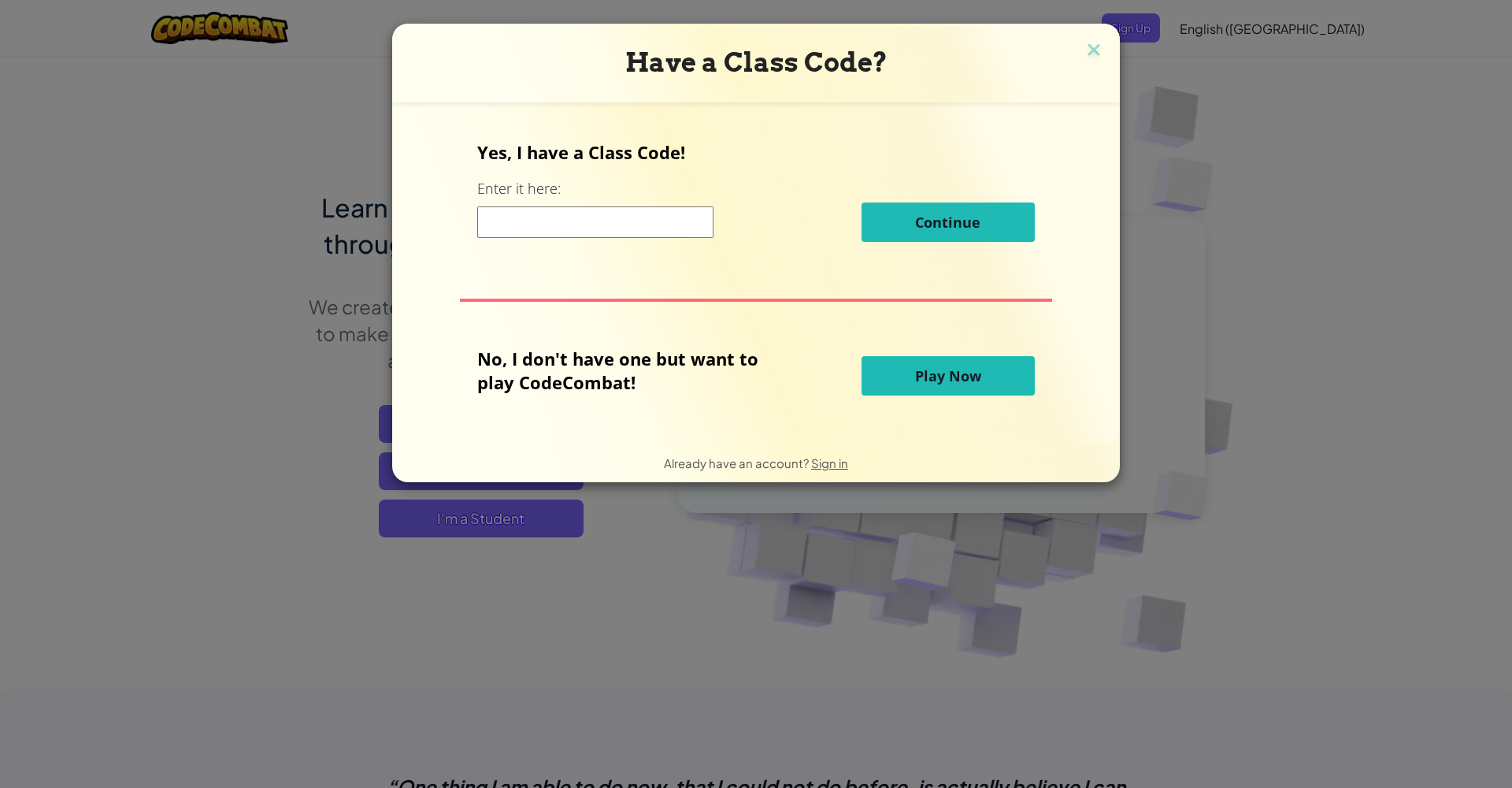
click at [942, 375] on span "Play Now" at bounding box center [948, 375] width 66 height 19
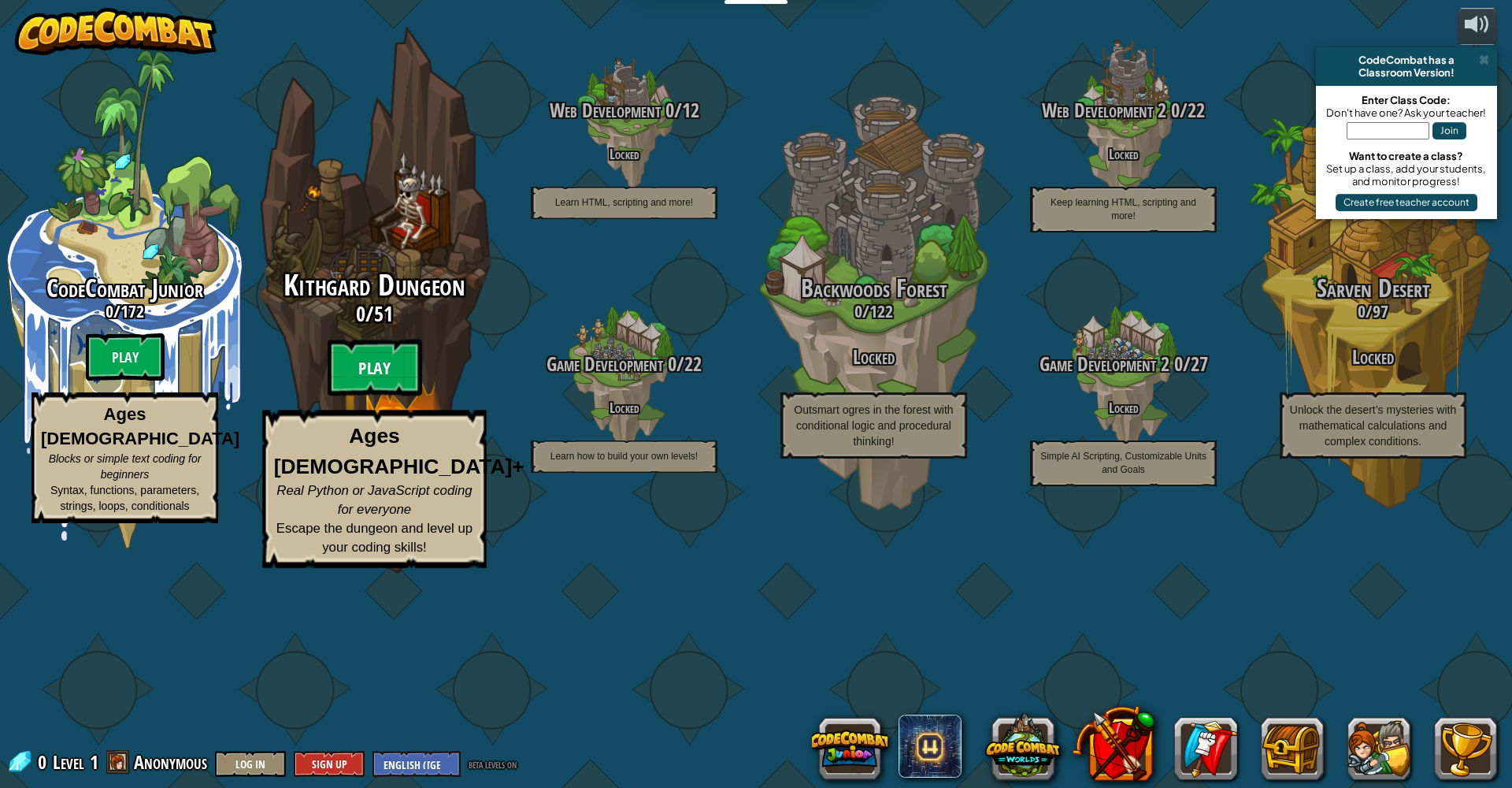
click at [378, 396] on btn "Play" at bounding box center [375, 368] width 95 height 57
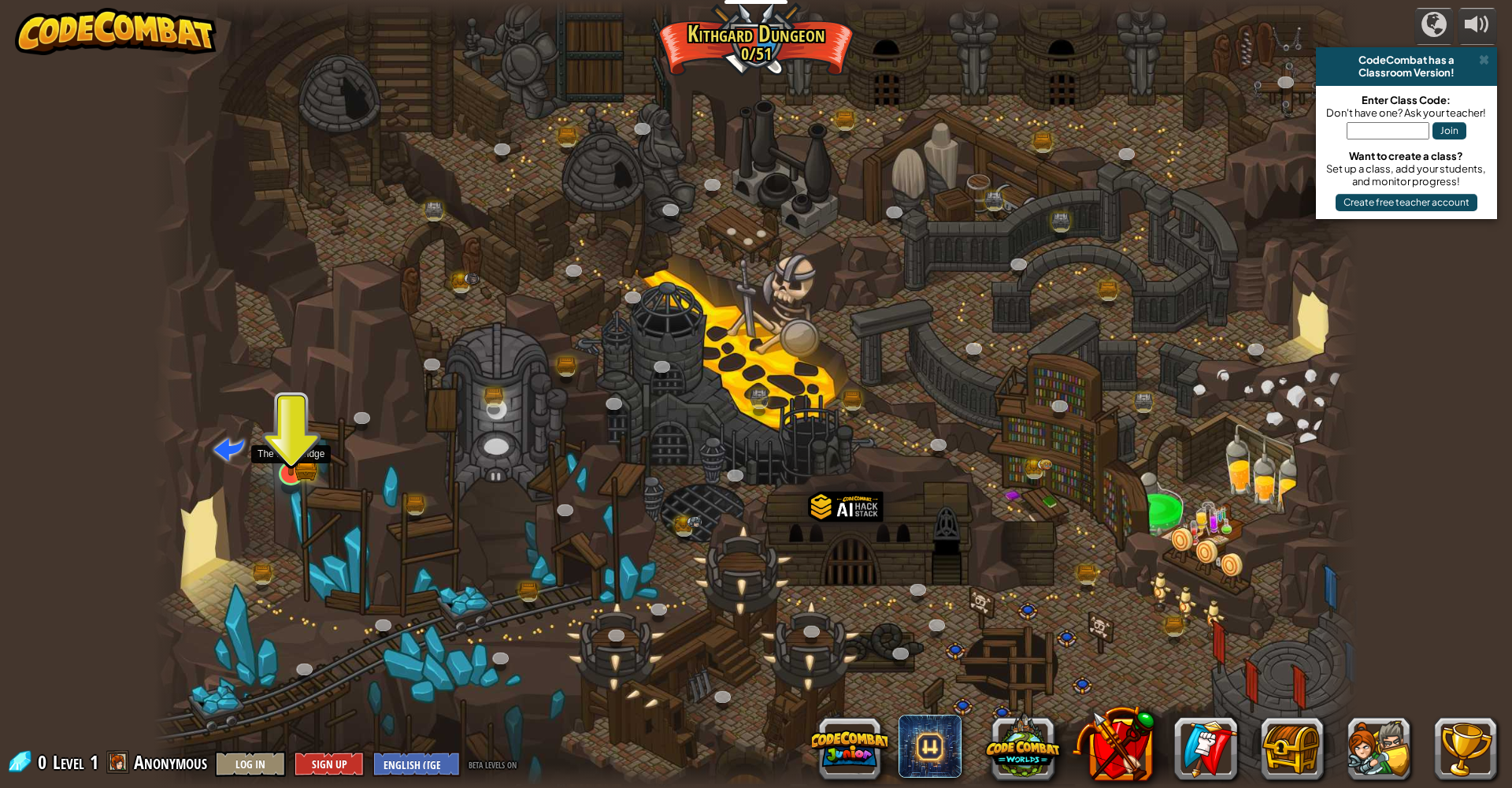
click at [298, 470] on img at bounding box center [291, 439] width 33 height 73
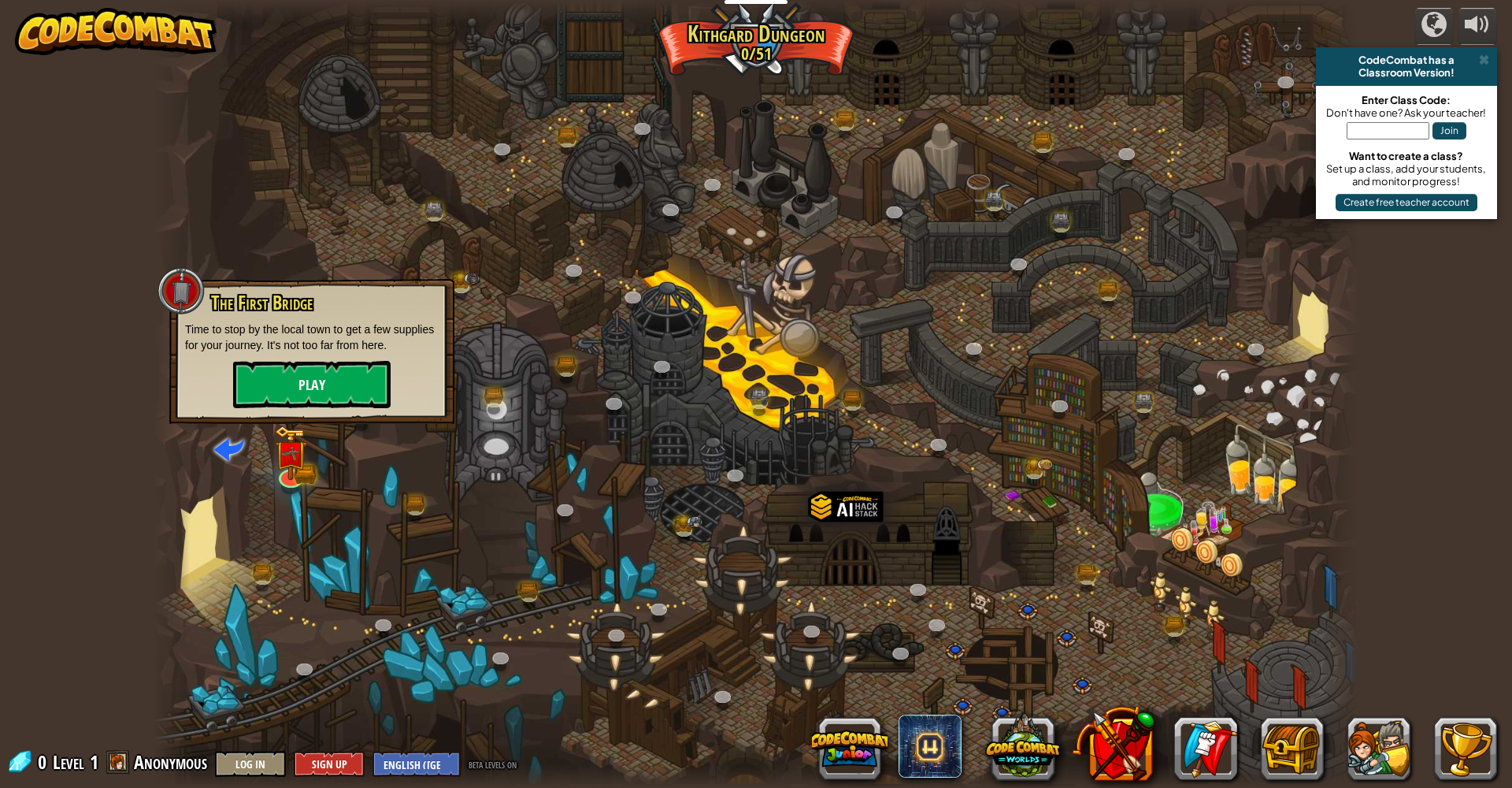
click at [354, 370] on button "Play" at bounding box center [311, 384] width 158 height 47
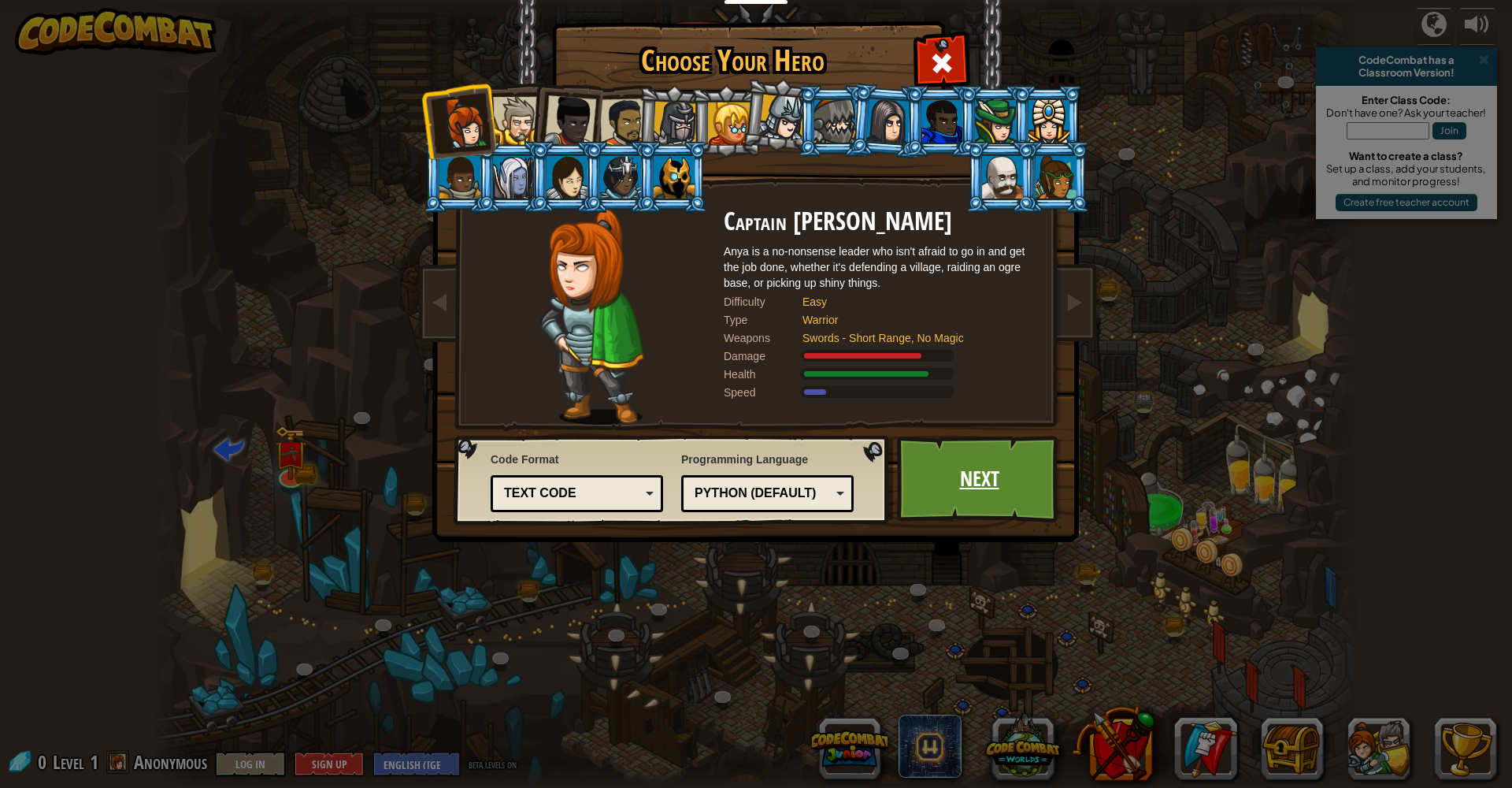
click at [952, 459] on link "Next" at bounding box center [979, 478] width 164 height 87
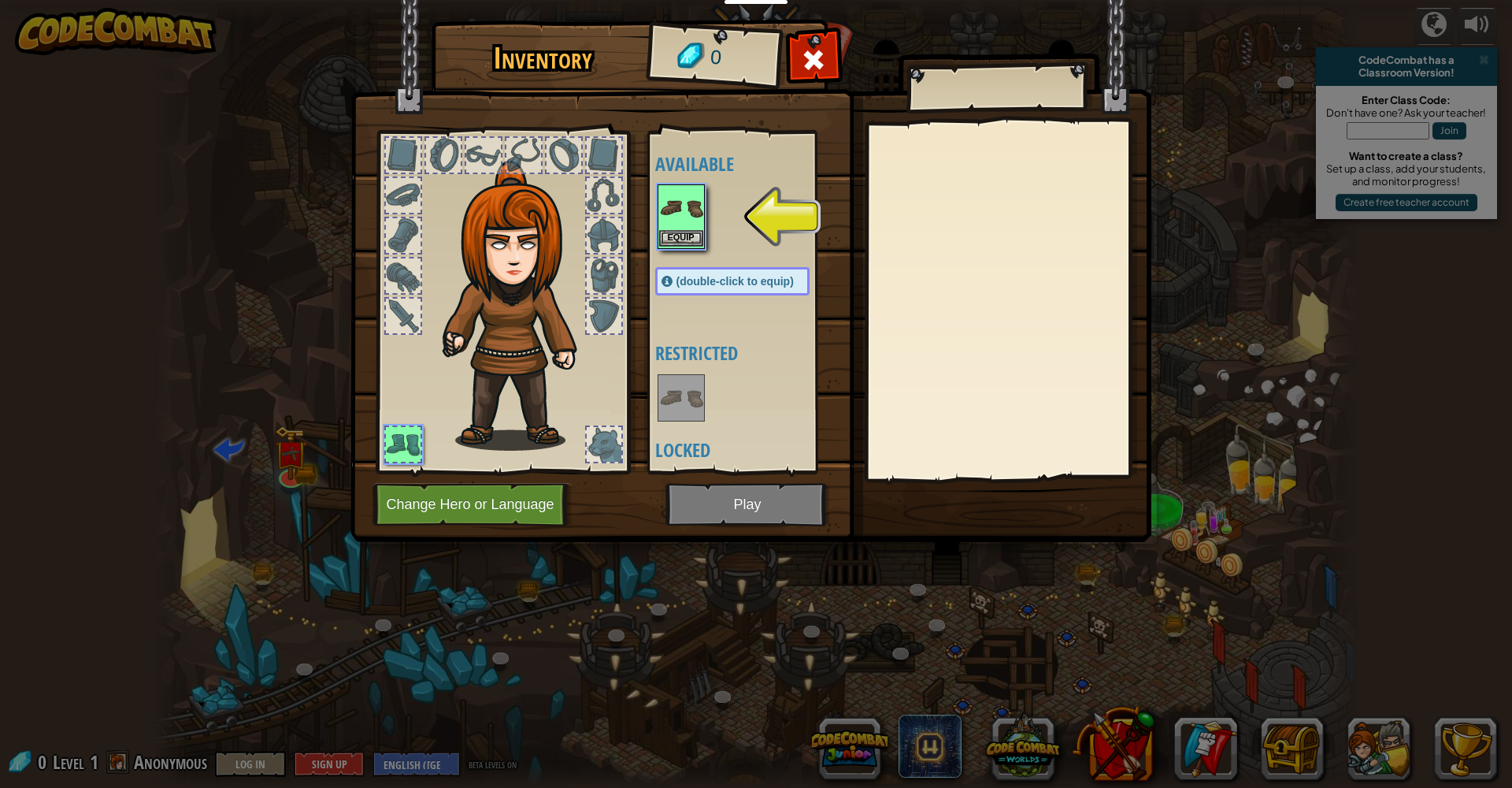
click at [686, 239] on button "Equip" at bounding box center [681, 238] width 44 height 16
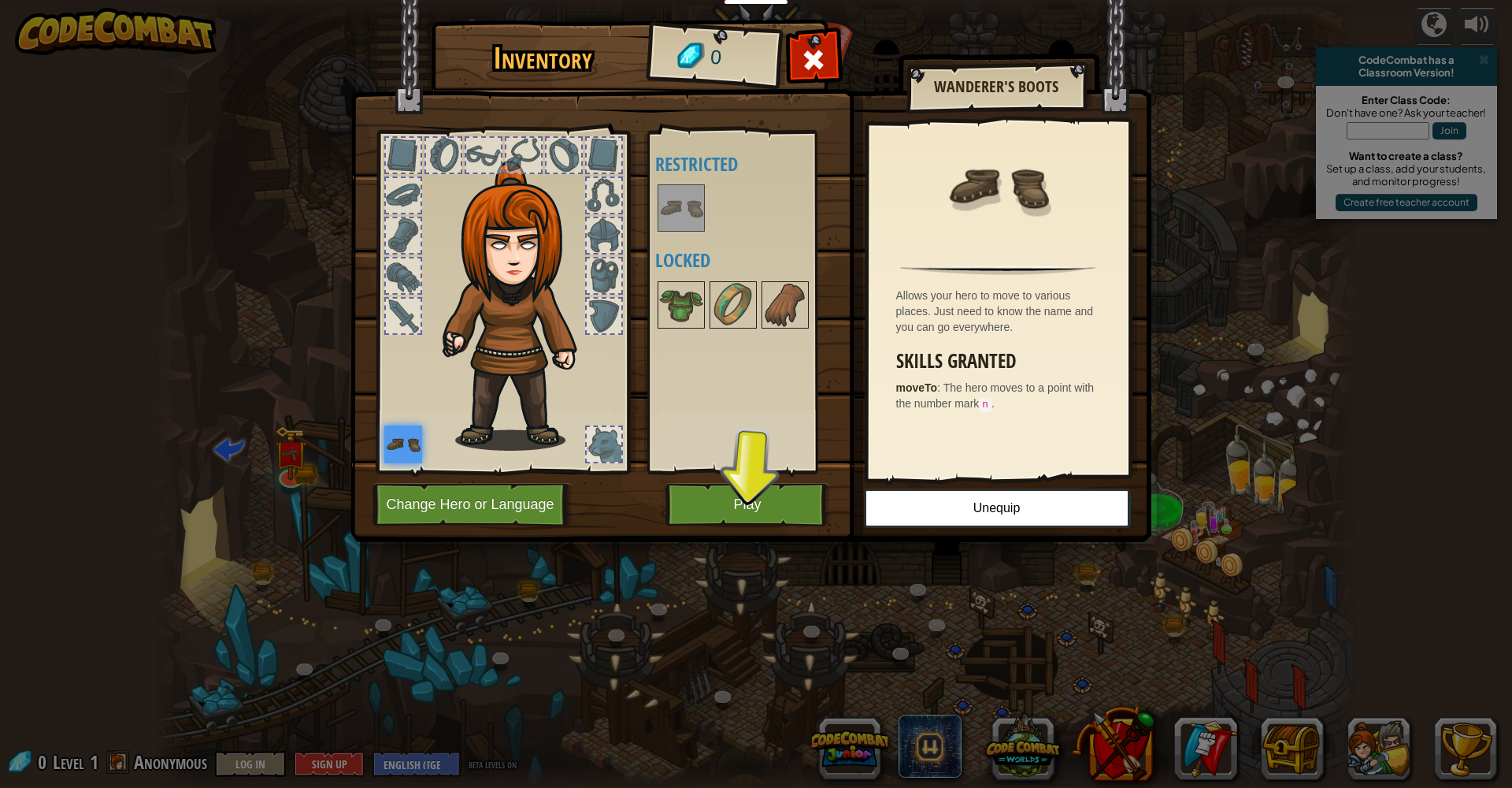
click at [756, 519] on button "Play" at bounding box center [748, 505] width 164 height 44
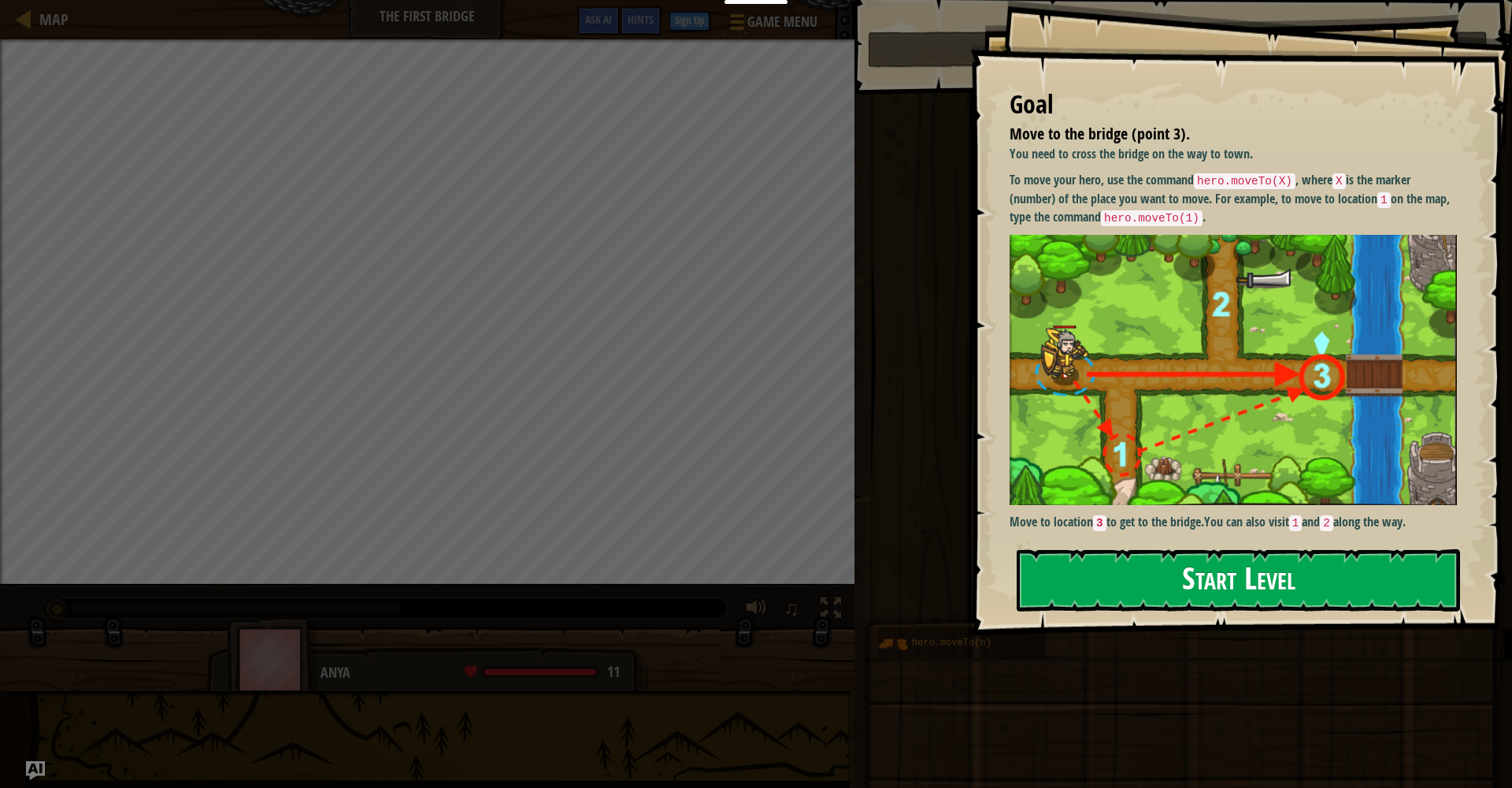
click at [1073, 584] on button "Start Level" at bounding box center [1239, 580] width 443 height 62
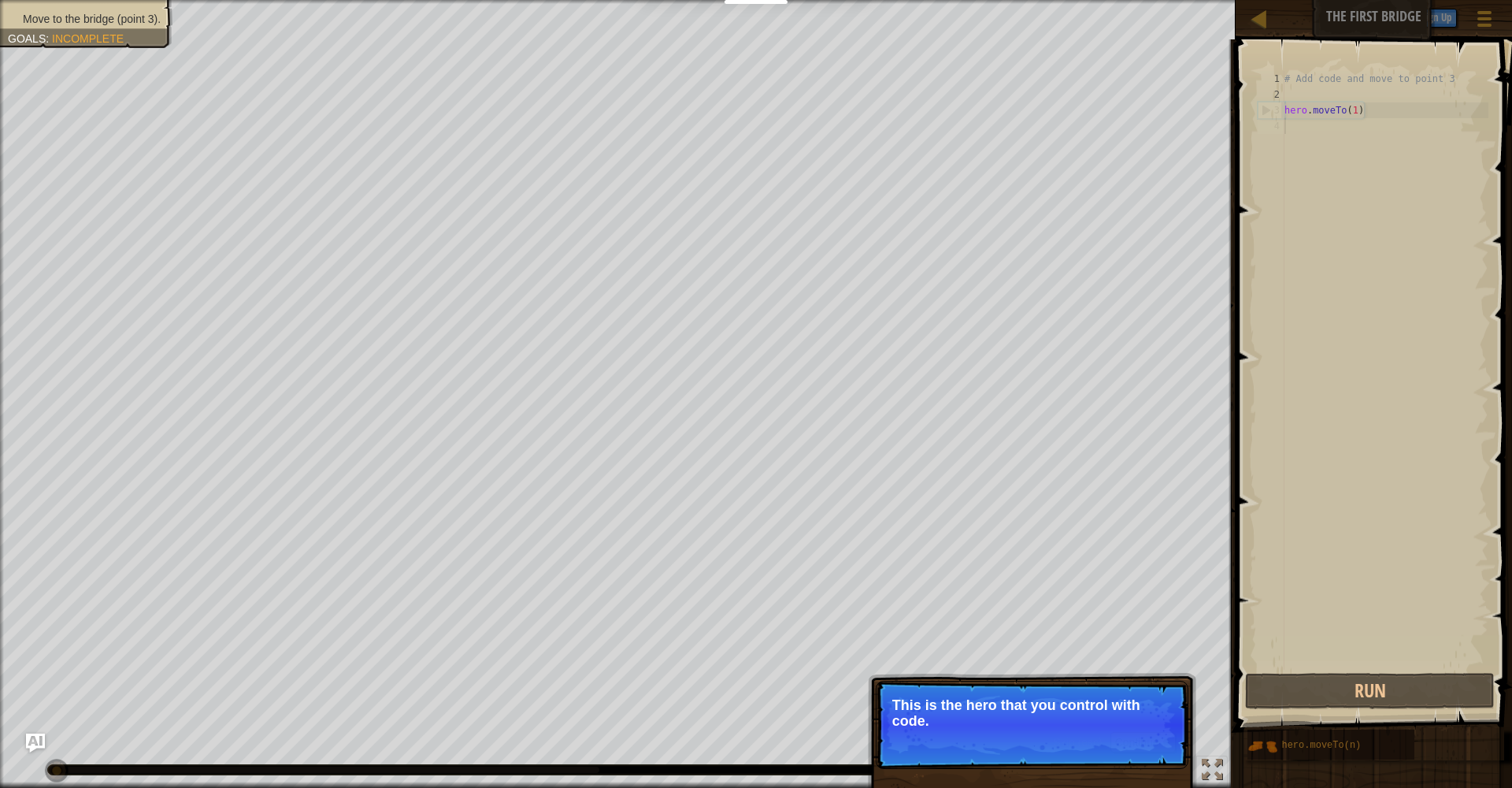
click at [970, 776] on div "Skip (esc) Continue This is the hero that you control with code." at bounding box center [1032, 797] width 328 height 233
click at [1152, 740] on button "Continue" at bounding box center [1143, 741] width 66 height 20
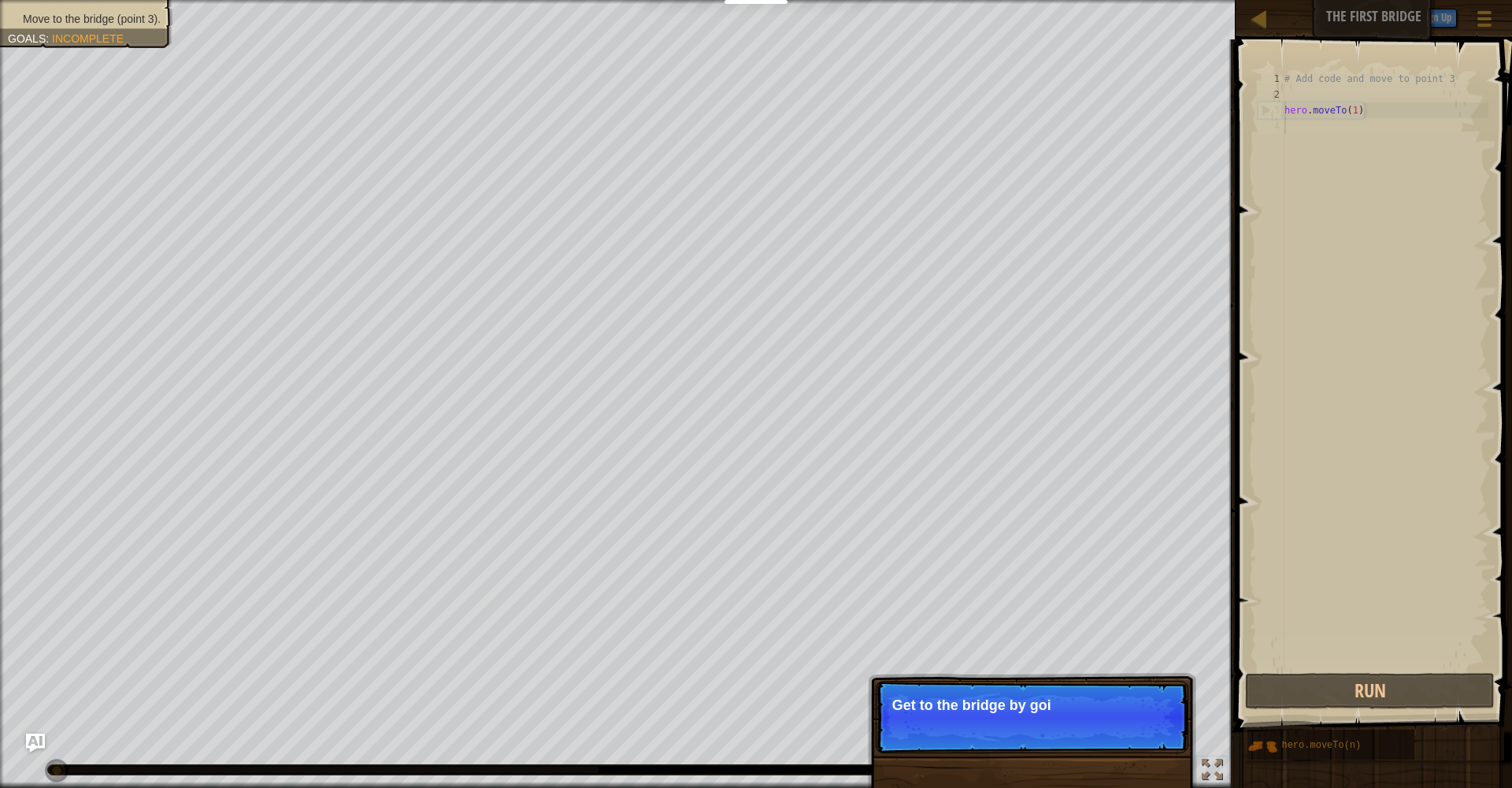
click at [1151, 738] on p "Skip (esc) Continue Get to the bridge by goi" at bounding box center [1032, 717] width 312 height 73
click at [1151, 738] on p "Skip (esc) Continue Get to the bridge by going to point 3" at bounding box center [1032, 718] width 312 height 74
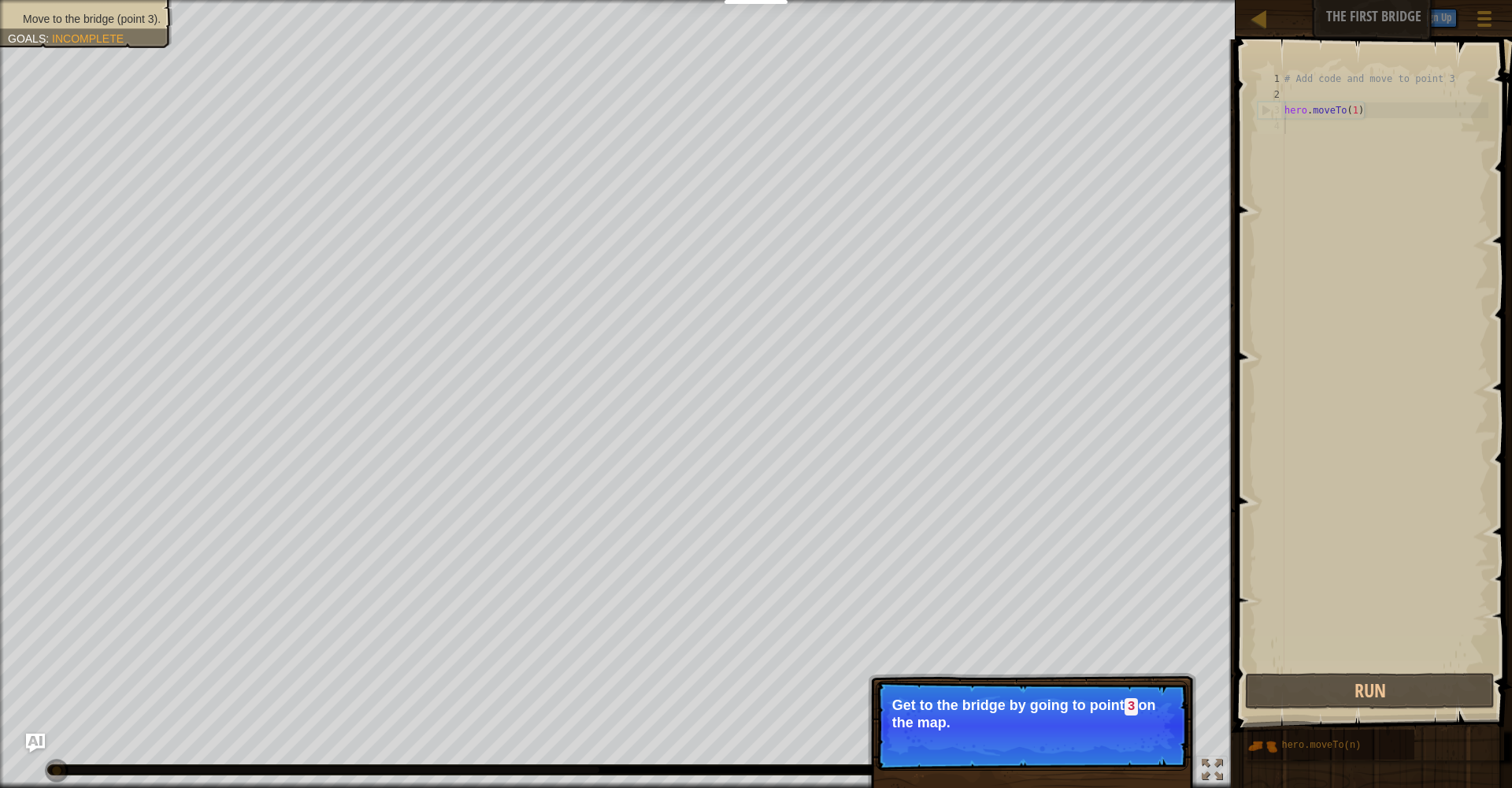
click at [1151, 738] on button "Continue" at bounding box center [1143, 743] width 66 height 20
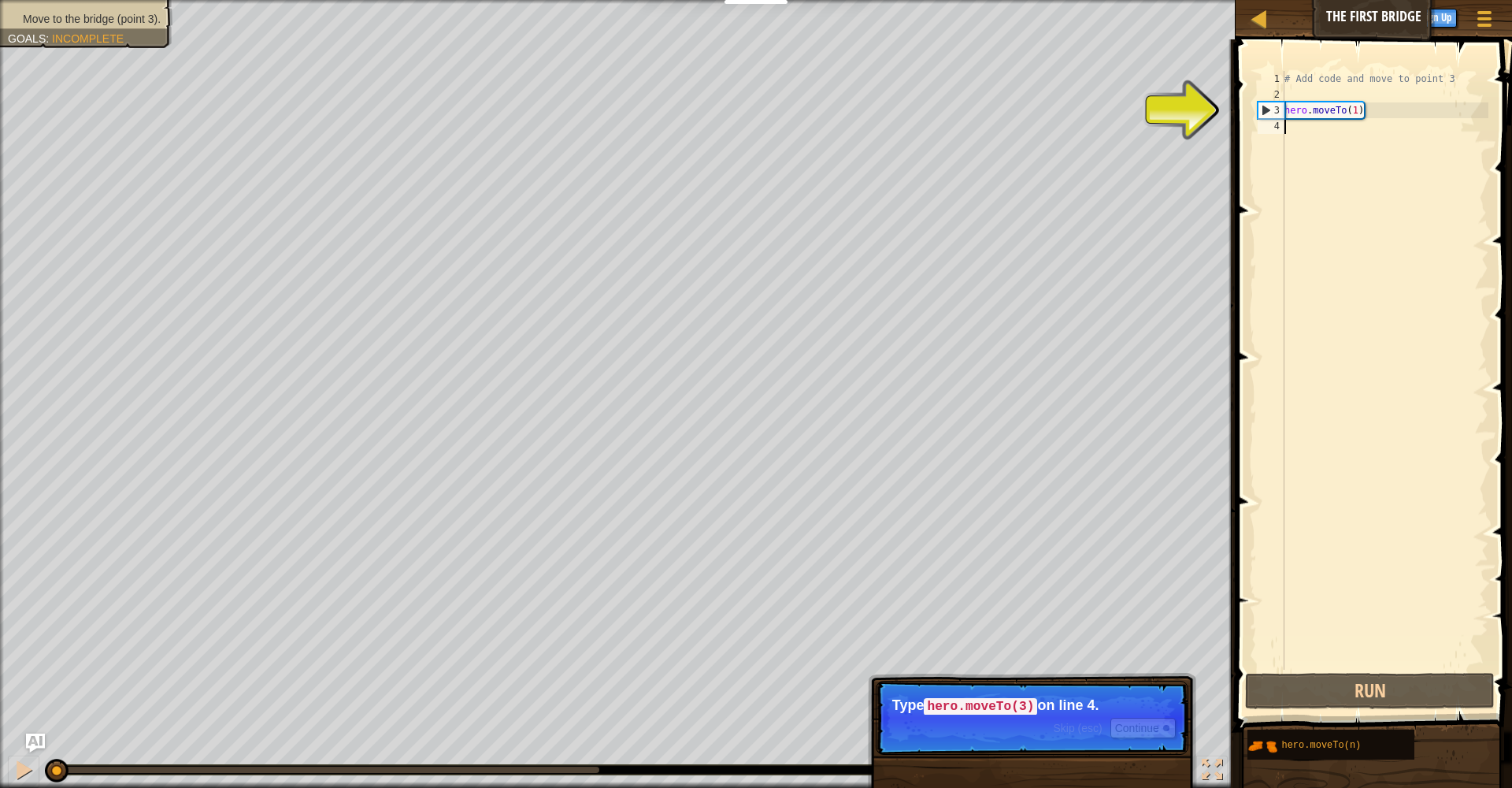
click at [1338, 142] on div "# Add code and move to point 3 hero . moveTo ( 1 )" at bounding box center [1385, 386] width 207 height 630
click at [1483, 15] on div at bounding box center [1484, 19] width 21 height 23
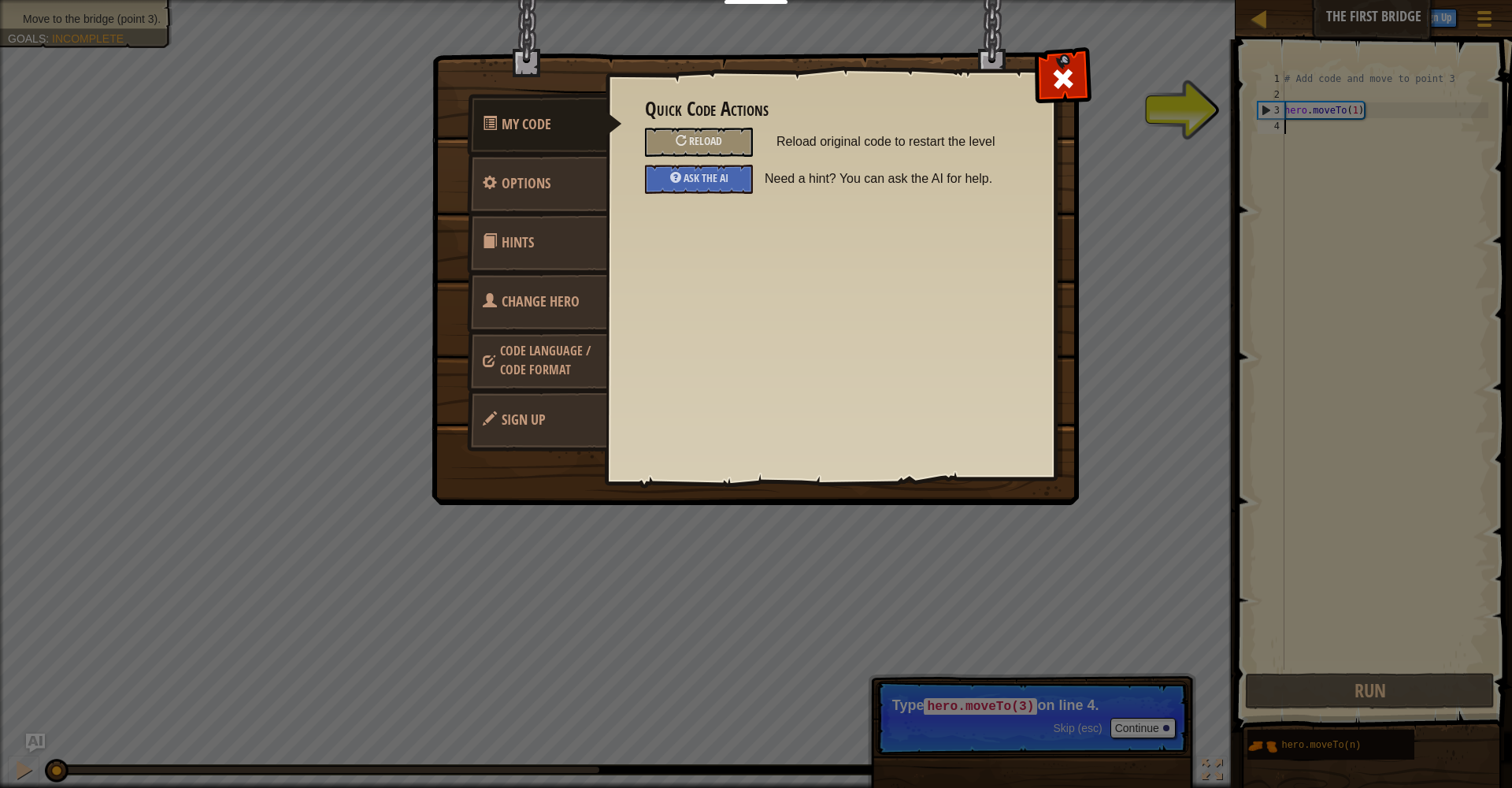
click at [528, 132] on span "My Code" at bounding box center [526, 124] width 49 height 19
click at [1057, 70] on span at bounding box center [1063, 78] width 25 height 25
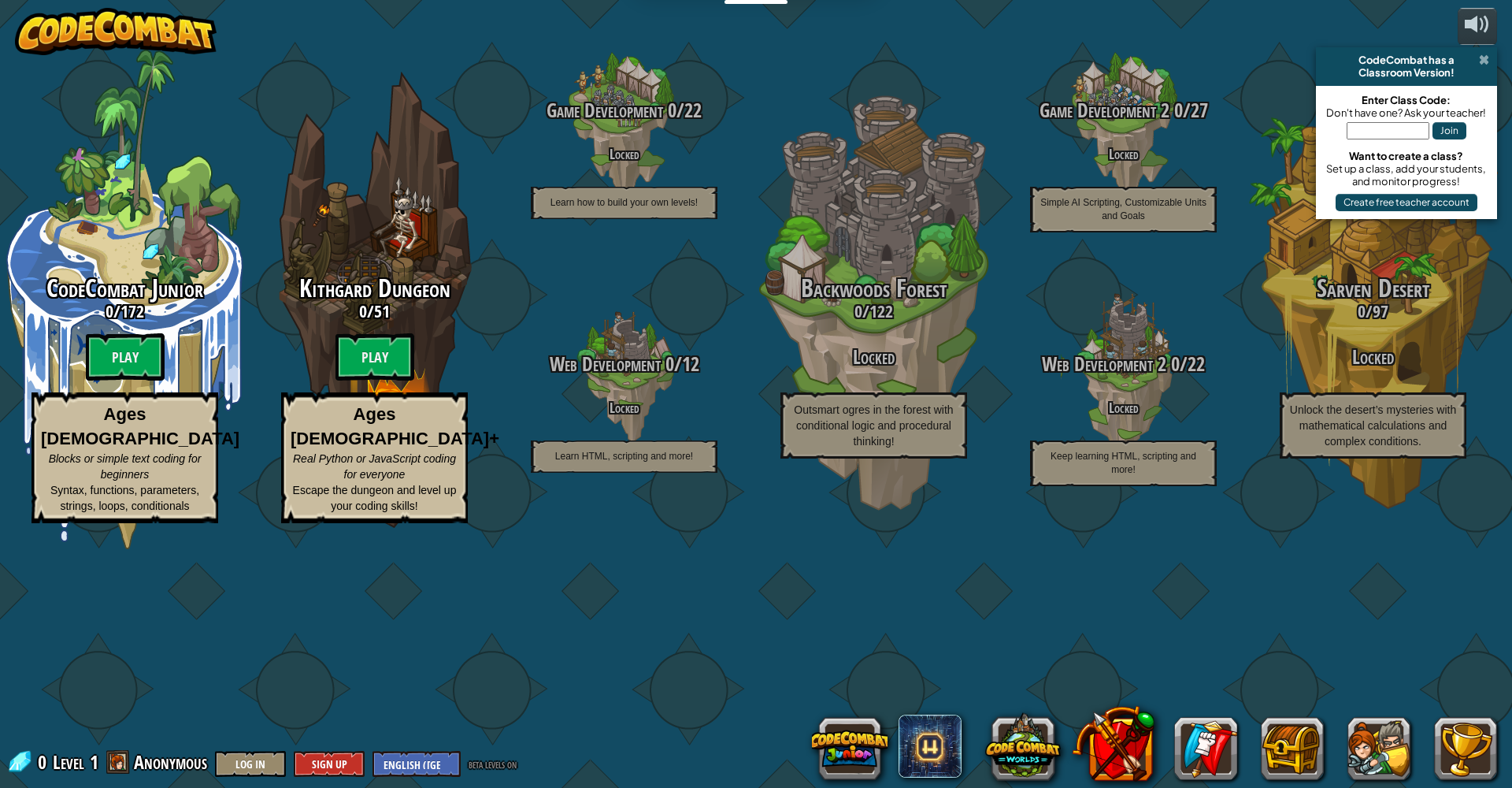
click at [1485, 62] on span at bounding box center [1484, 60] width 11 height 13
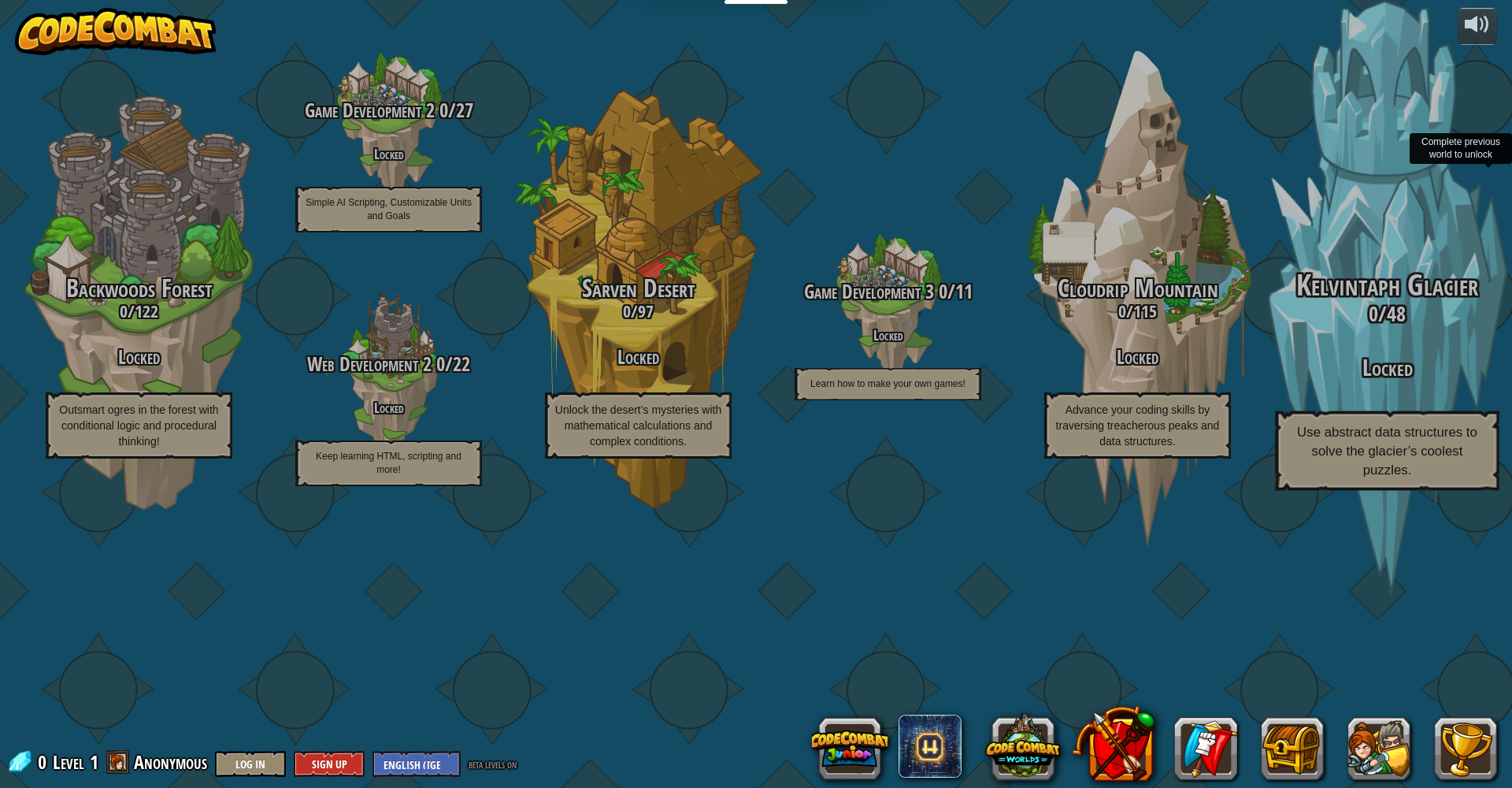
click at [1410, 306] on span "Kelvintaph Glacier" at bounding box center [1387, 285] width 183 height 41
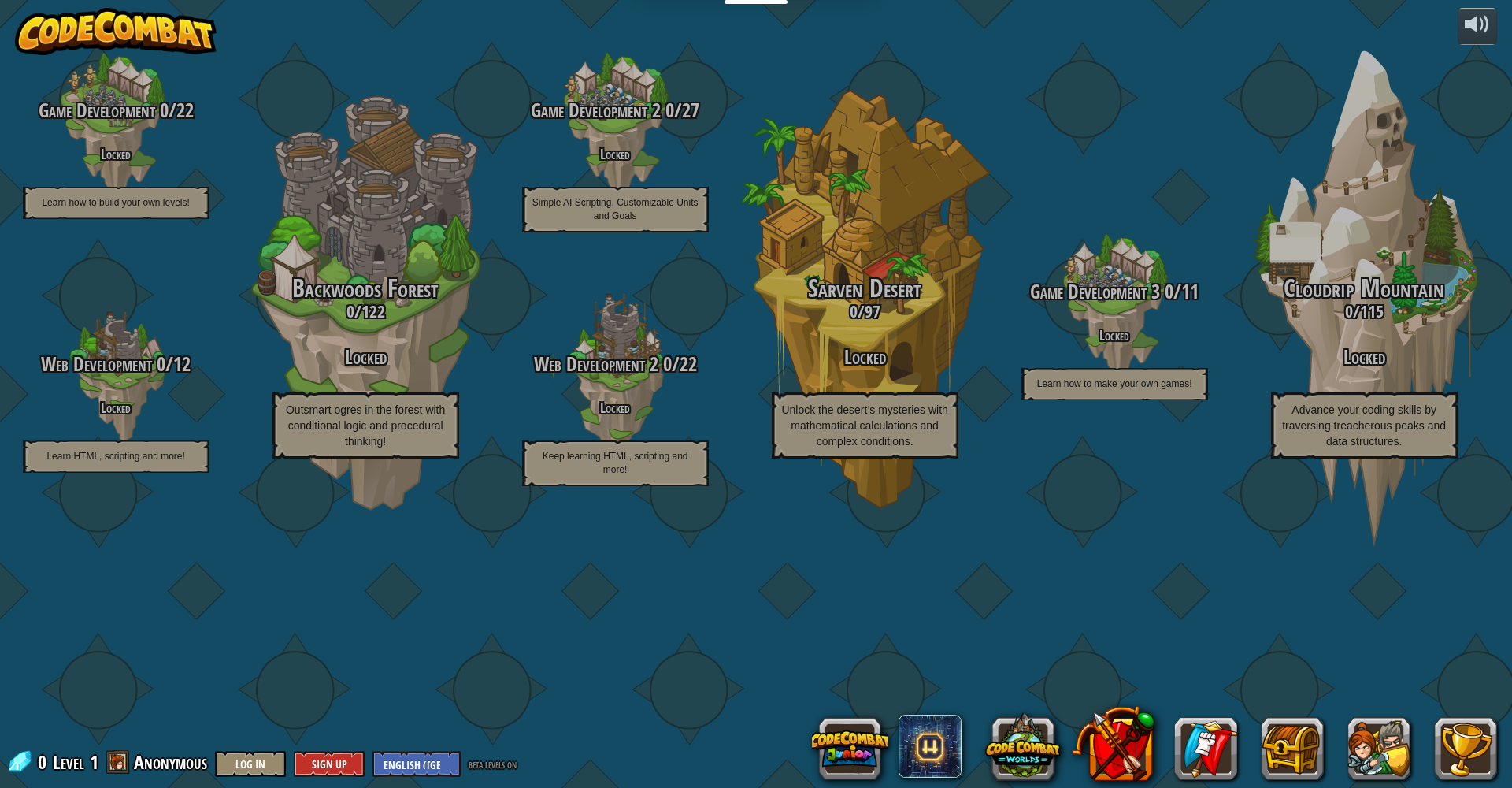
click at [165, 50] on img at bounding box center [115, 32] width 201 height 47
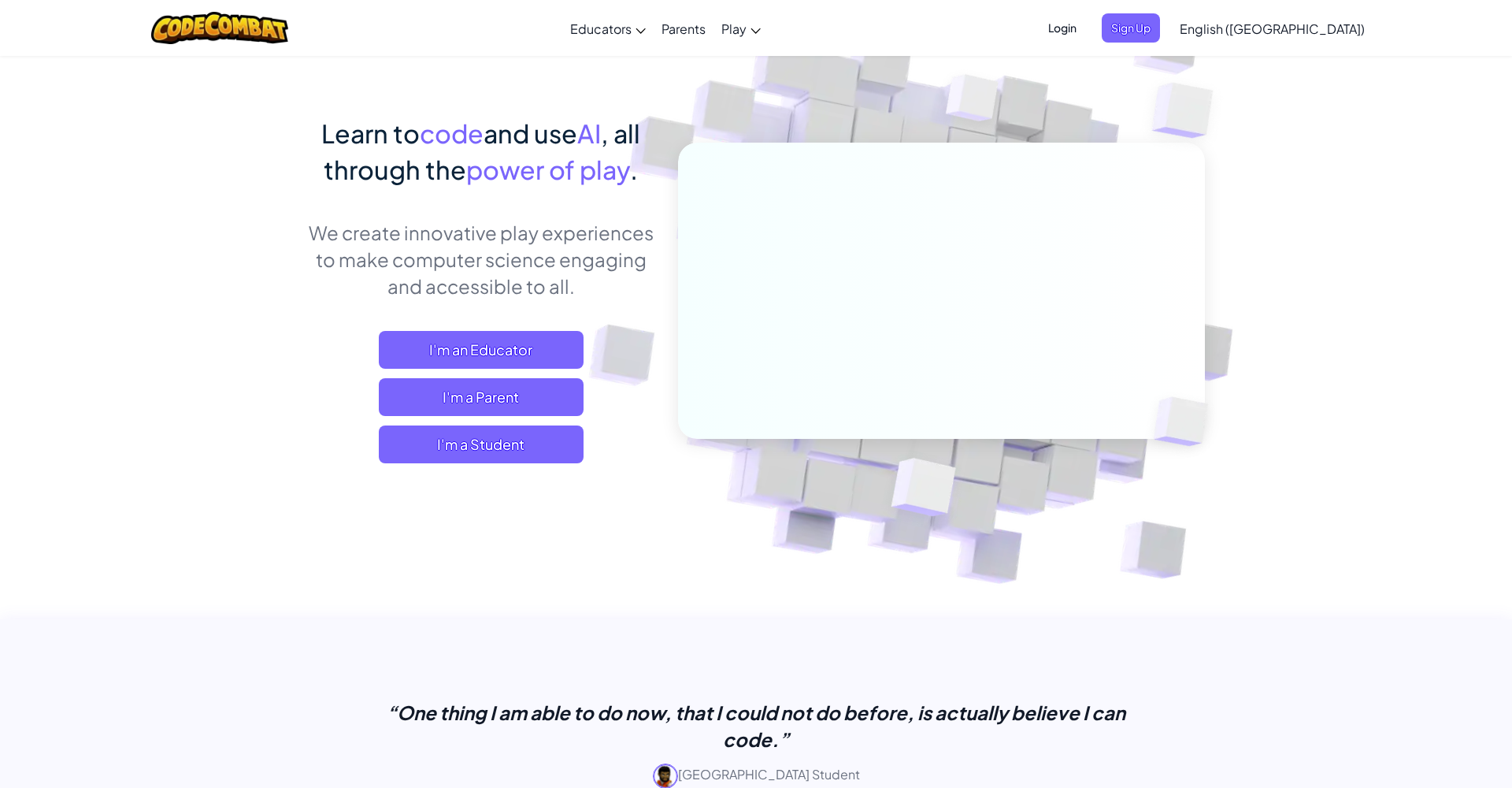
scroll to position [79, 0]
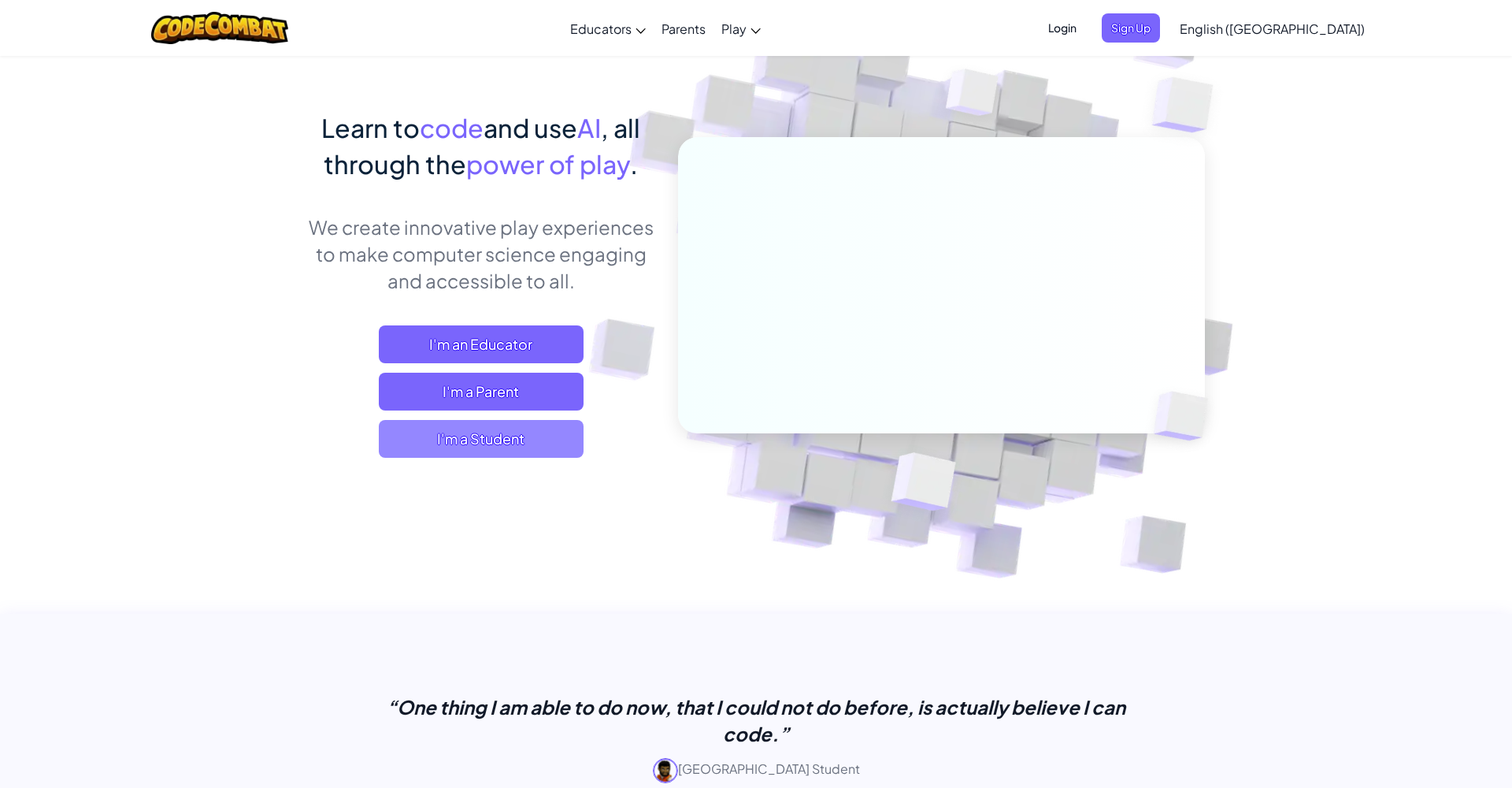
click at [515, 440] on span "I'm a Student" at bounding box center [481, 438] width 205 height 38
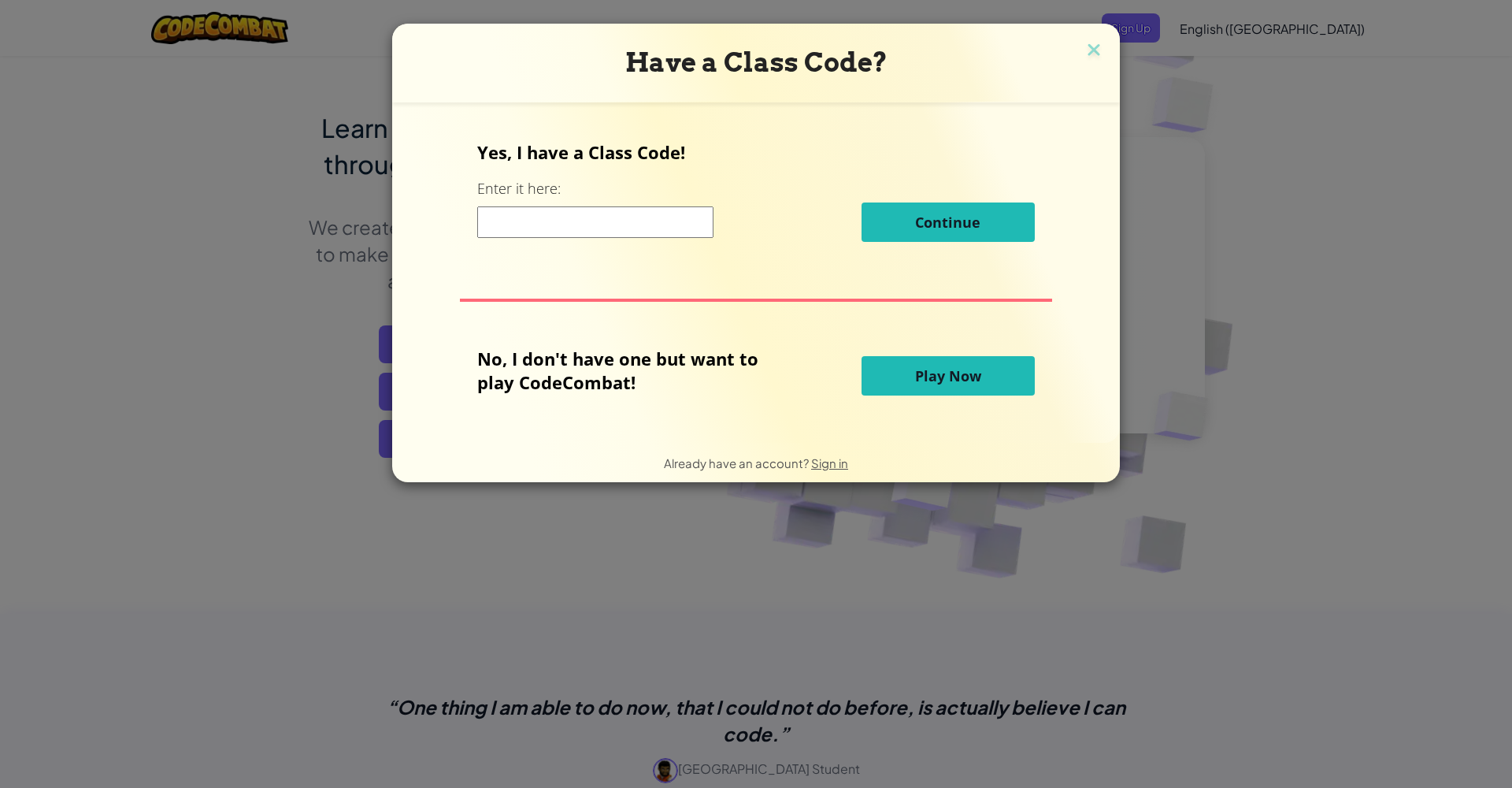
click at [941, 398] on div "No, I don't have one but want to play CodeCombat! Play Now" at bounding box center [756, 375] width 557 height 58
click at [951, 380] on span "Play Now" at bounding box center [948, 375] width 66 height 19
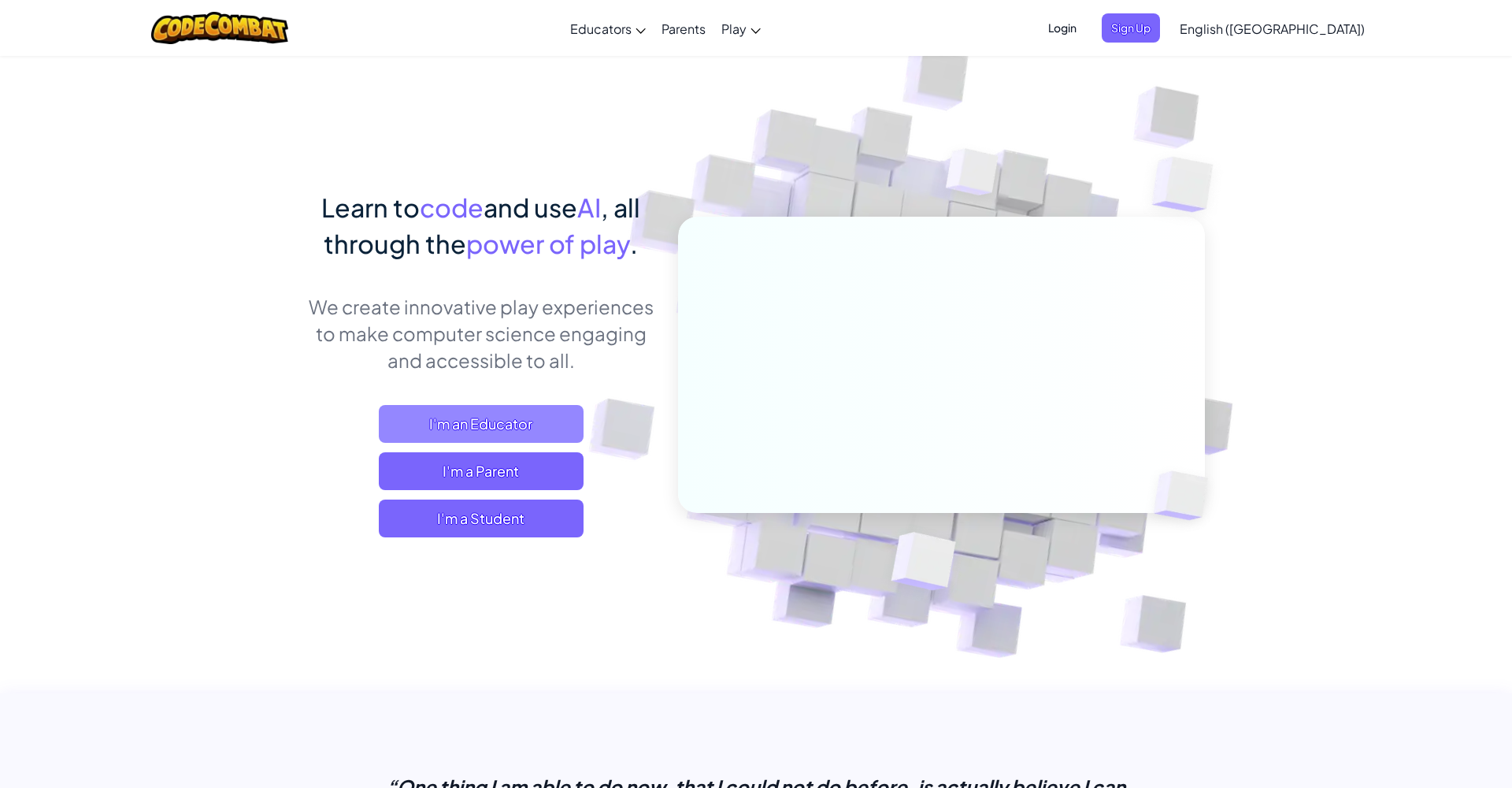
click at [498, 425] on span "I'm an Educator" at bounding box center [481, 423] width 205 height 38
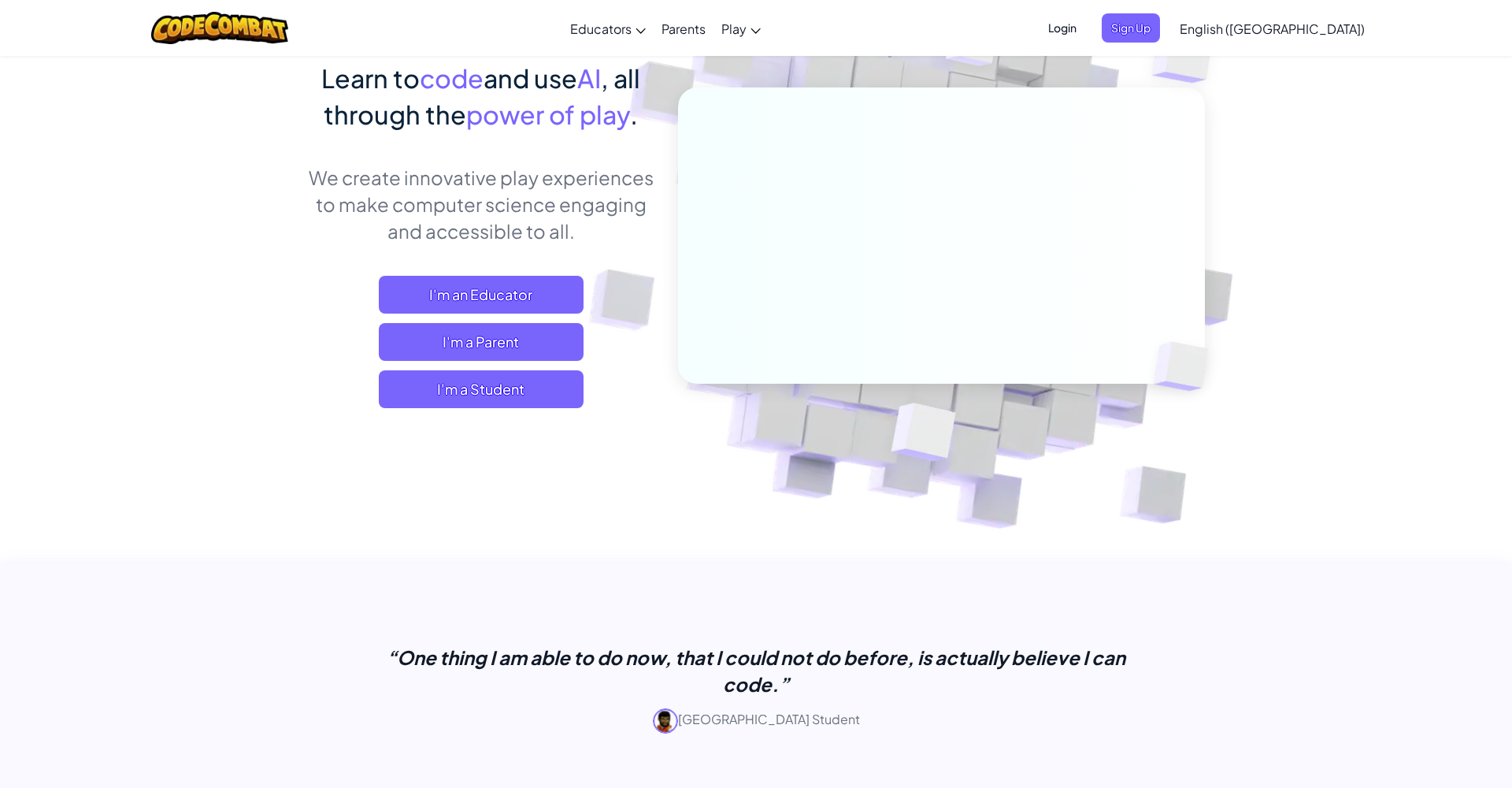
scroll to position [146, 0]
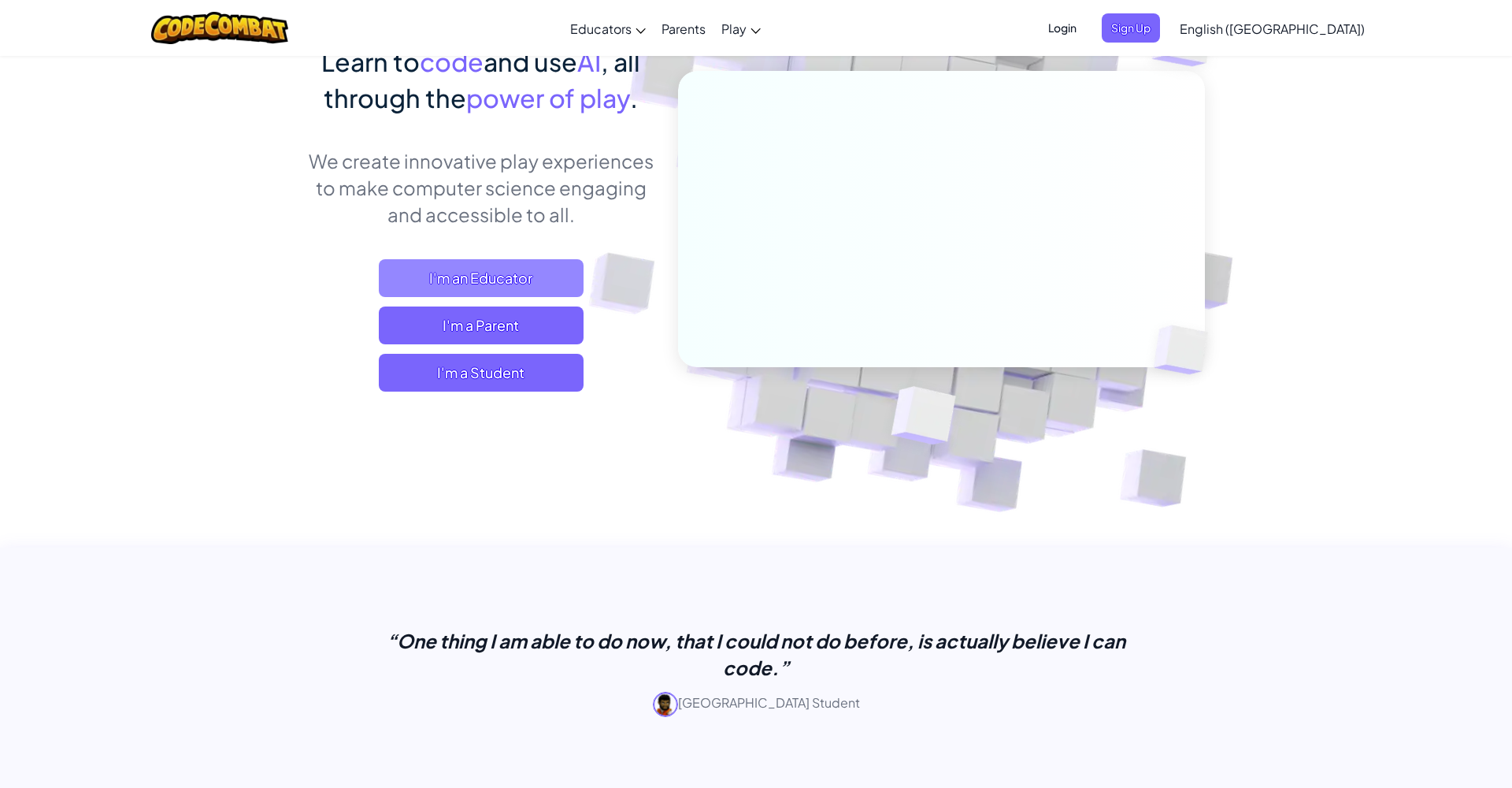
click at [525, 272] on span "I'm an Educator" at bounding box center [481, 277] width 205 height 38
